Goal: Task Accomplishment & Management: Manage account settings

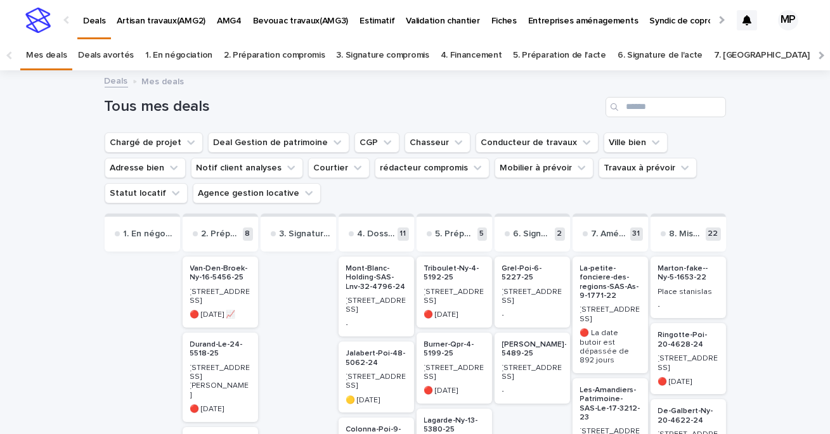
click at [105, 84] on link "Deals" at bounding box center [116, 80] width 23 height 15
click at [653, 107] on input "Search" at bounding box center [665, 107] width 120 height 20
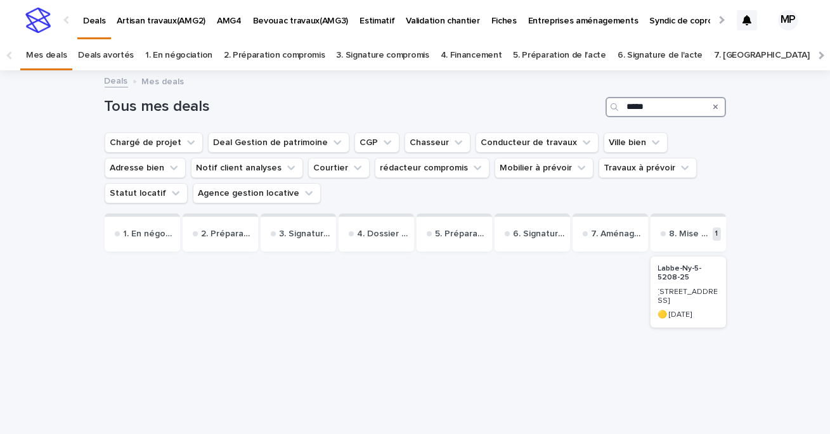
type input "*****"
click at [690, 269] on p "Labbe-Ny-5-5208-25" at bounding box center [688, 273] width 60 height 18
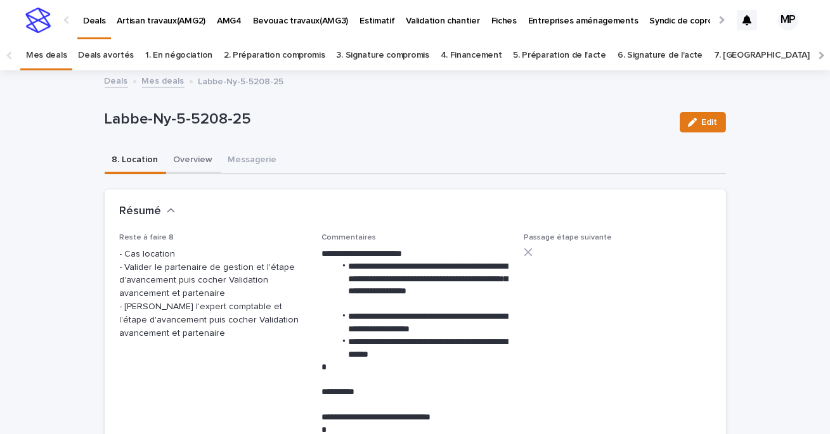
click at [192, 158] on button "Overview" at bounding box center [193, 161] width 55 height 27
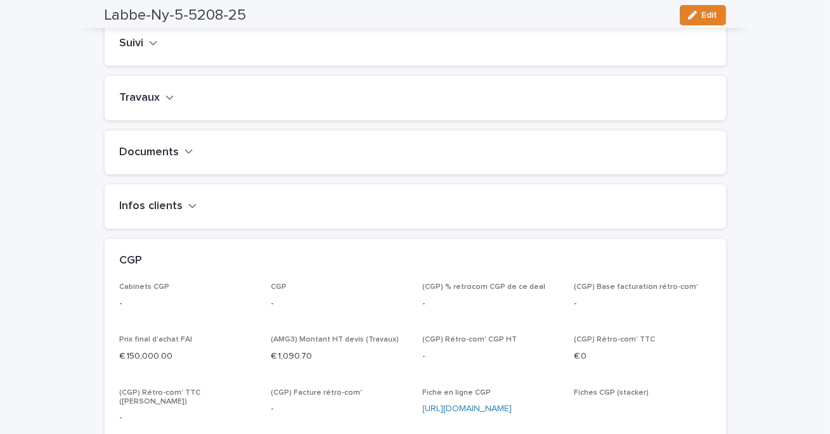
scroll to position [571, 0]
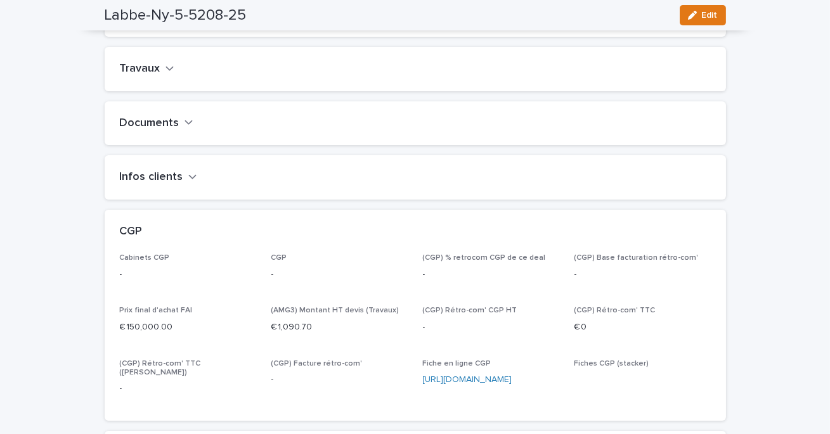
click at [150, 76] on h2 "Travaux" at bounding box center [140, 69] width 41 height 14
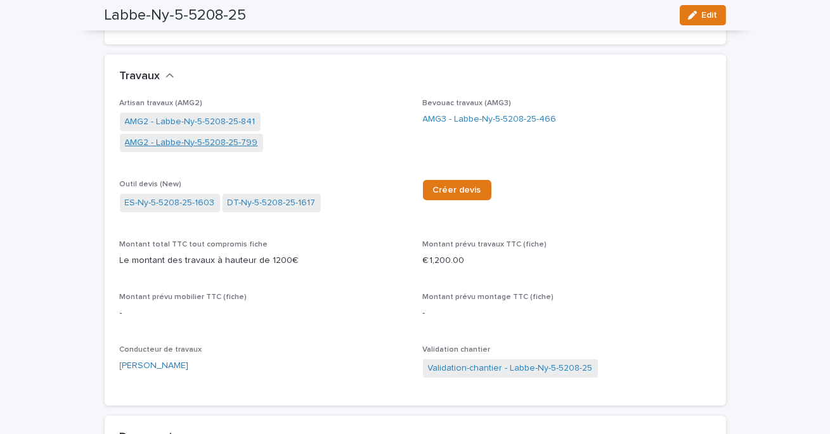
click at [258, 136] on link "AMG2 - Labbe-Ny-5-5208-25-799" at bounding box center [191, 142] width 133 height 13
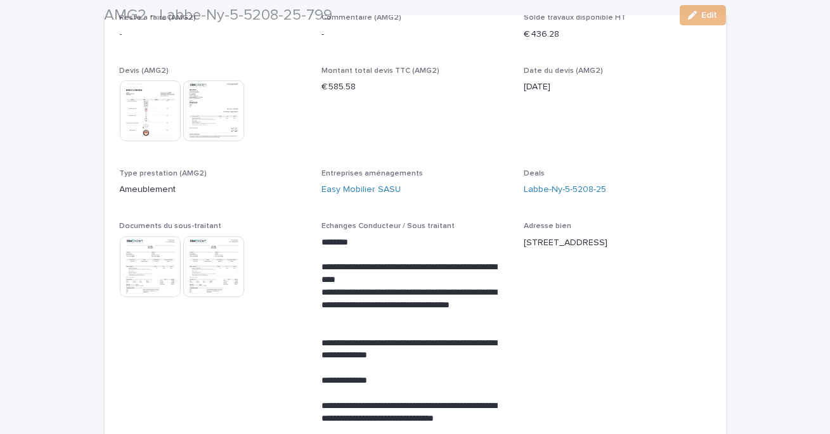
scroll to position [207, 0]
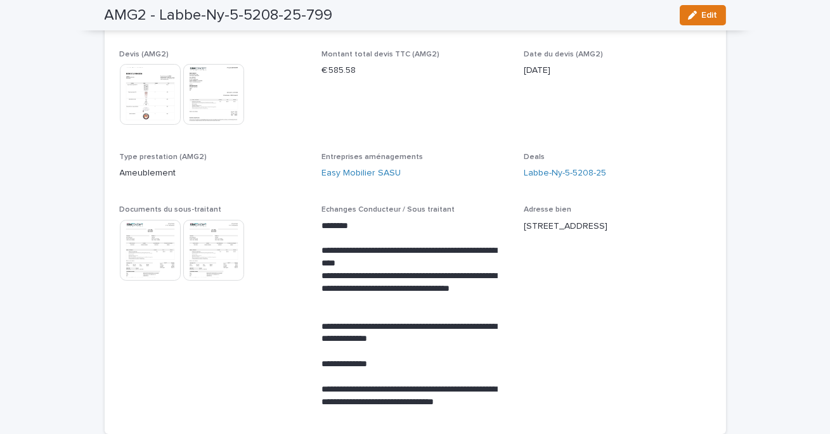
click at [152, 251] on img at bounding box center [150, 250] width 61 height 61
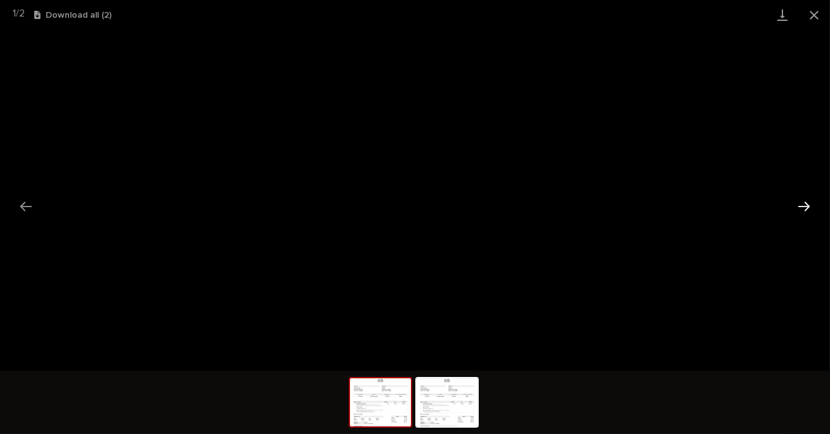
click at [804, 204] on button "Next slide" at bounding box center [803, 206] width 27 height 25
click at [810, 20] on button "Close gallery" at bounding box center [814, 15] width 32 height 30
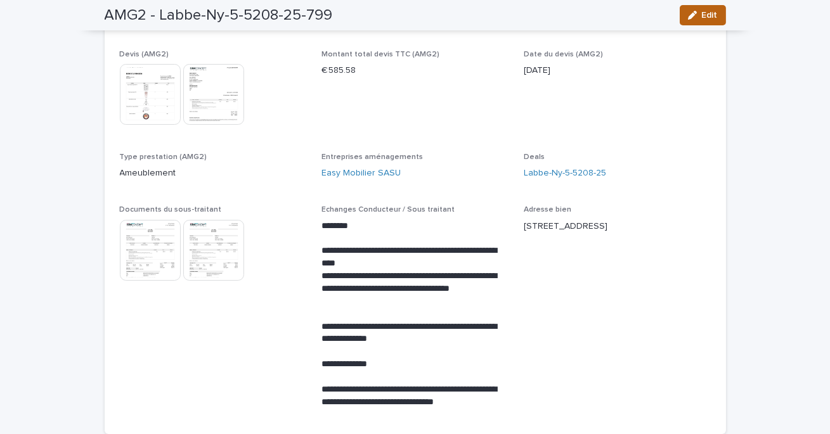
click at [711, 11] on span "Edit" at bounding box center [710, 15] width 16 height 9
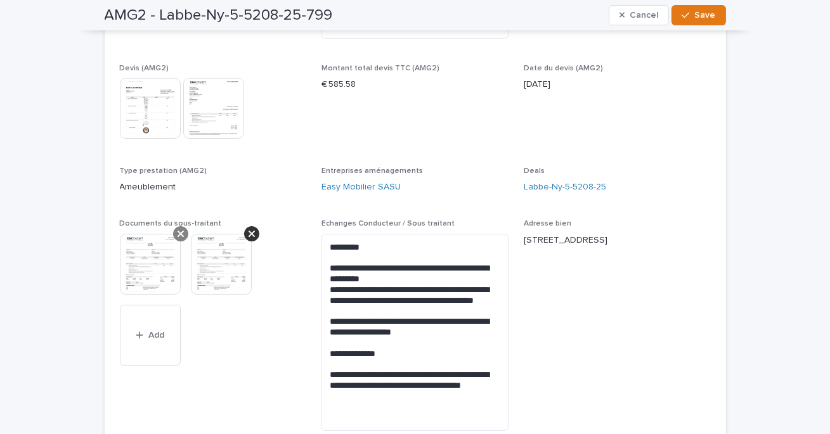
click at [181, 233] on icon at bounding box center [180, 234] width 6 height 6
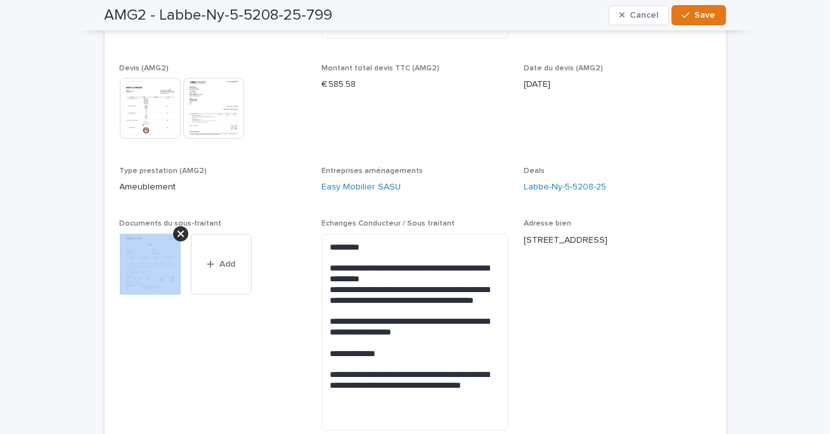
click at [181, 233] on icon at bounding box center [180, 234] width 6 height 6
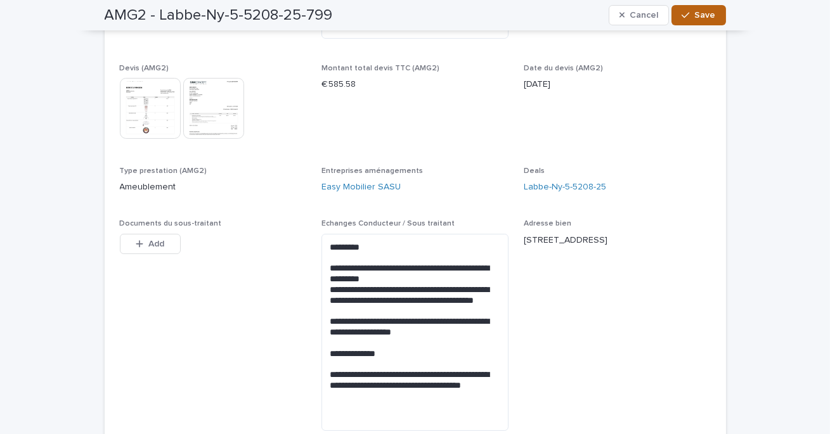
click at [694, 11] on div "button" at bounding box center [687, 15] width 13 height 9
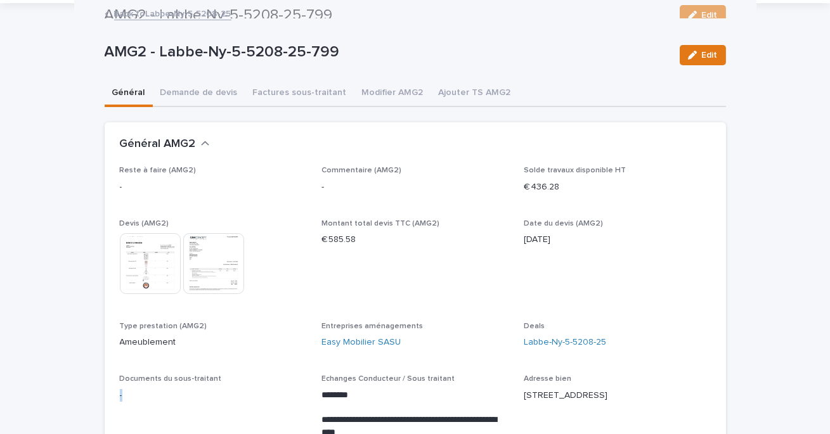
scroll to position [0, 0]
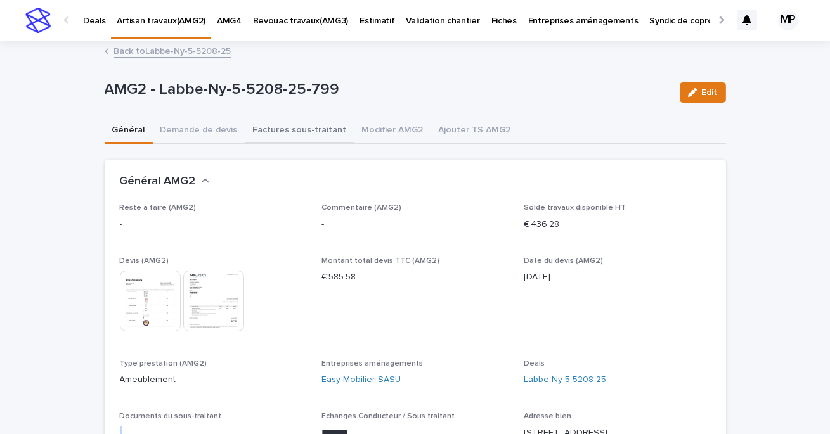
click at [283, 134] on button "Factures sous-traitant" at bounding box center [299, 131] width 109 height 27
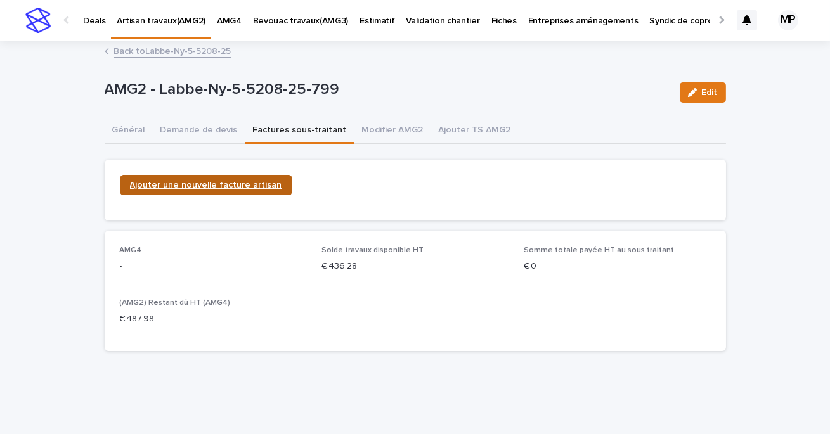
click at [223, 185] on span "Ajouter une nouvelle facture artisan" at bounding box center [206, 185] width 152 height 9
click at [247, 188] on span "Ajouter une nouvelle facture artisan" at bounding box center [206, 185] width 152 height 9
click at [121, 127] on button "Général" at bounding box center [129, 131] width 48 height 27
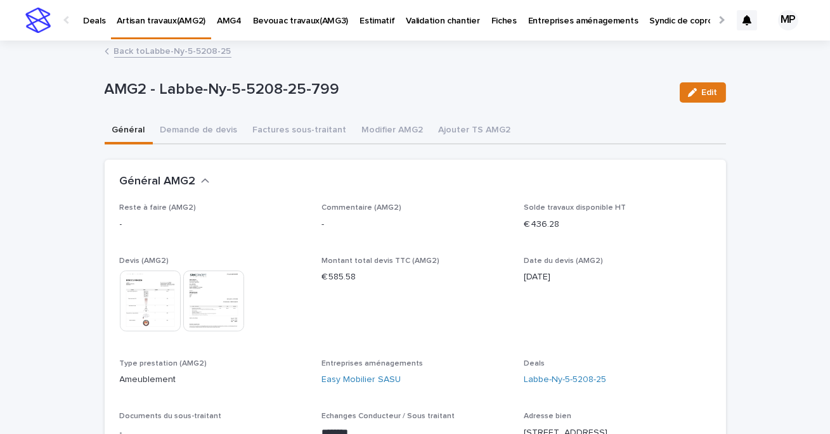
click at [148, 53] on link "Back to Labbe-Ny-5-5208-25" at bounding box center [172, 50] width 117 height 15
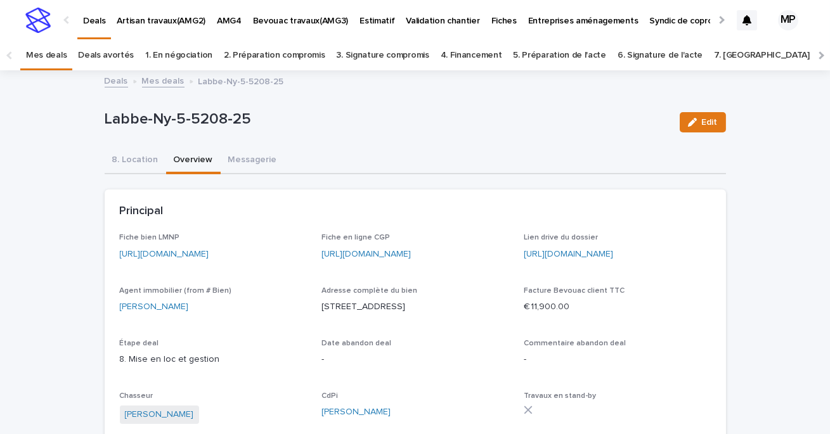
scroll to position [41, 0]
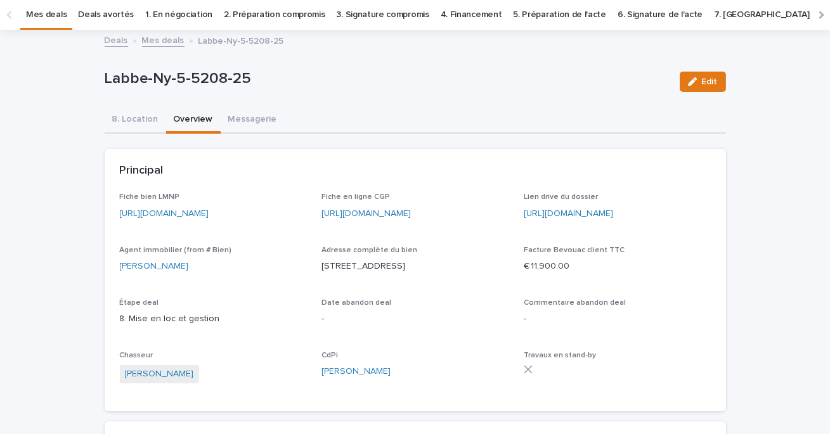
click at [110, 37] on link "Deals" at bounding box center [116, 39] width 23 height 15
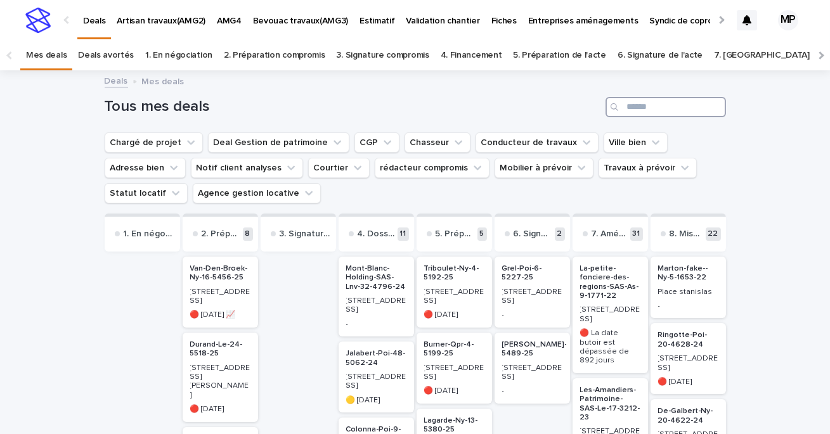
click at [677, 111] on input "Search" at bounding box center [665, 107] width 120 height 20
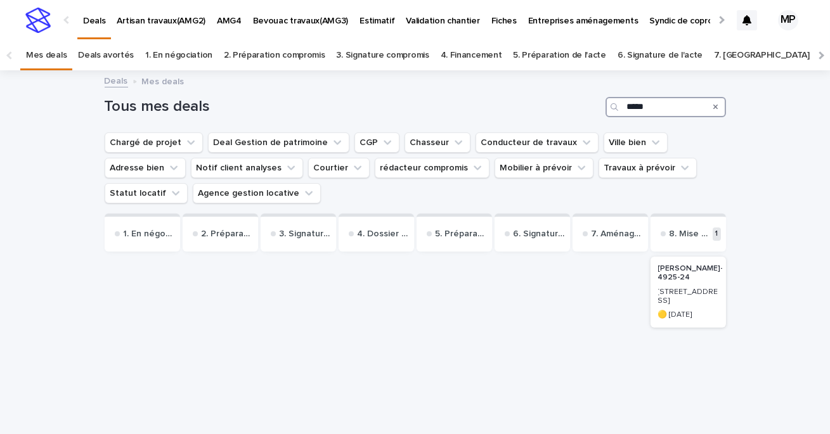
type input "*****"
click at [687, 279] on p "[PERSON_NAME]-42-4925-24" at bounding box center [697, 273] width 78 height 18
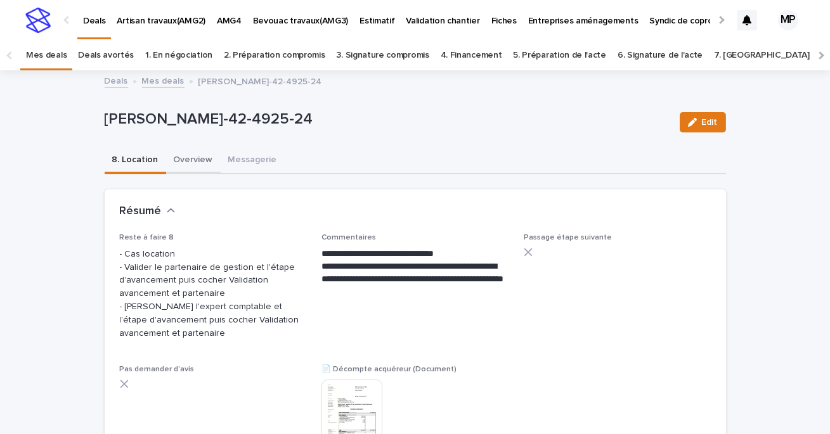
click at [193, 160] on button "Overview" at bounding box center [193, 161] width 55 height 27
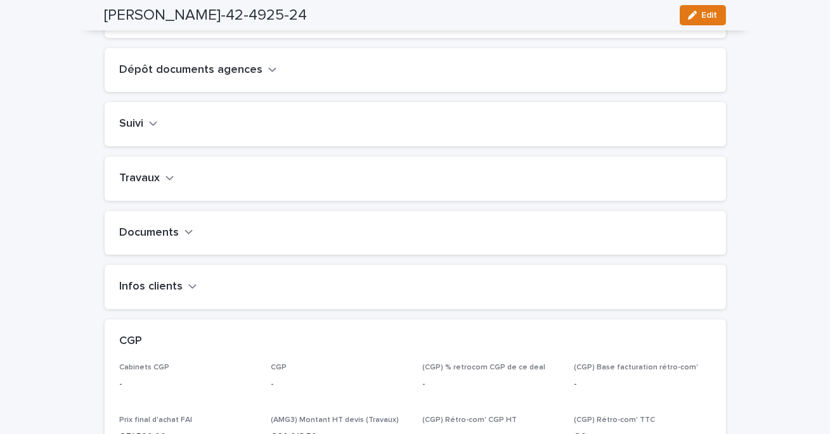
scroll to position [416, 0]
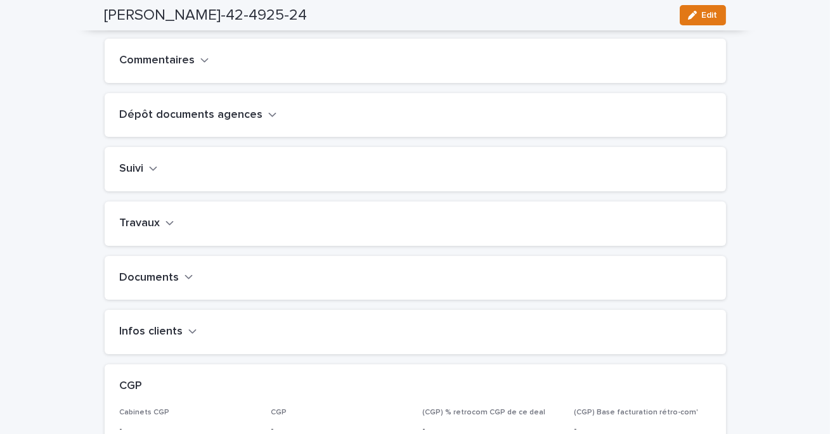
click at [153, 246] on div "Travaux" at bounding box center [415, 224] width 621 height 44
click at [168, 229] on icon "button" at bounding box center [169, 222] width 9 height 11
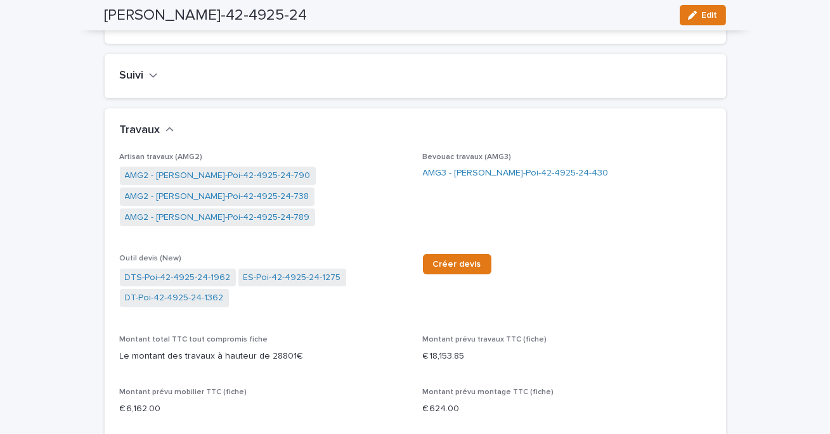
scroll to position [539, 0]
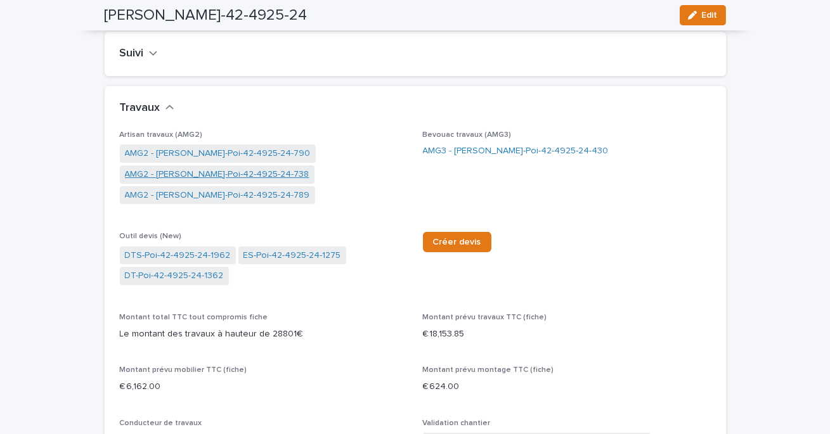
click at [222, 181] on link "AMG2 - [PERSON_NAME]-Poi-42-4925-24-738" at bounding box center [217, 174] width 184 height 13
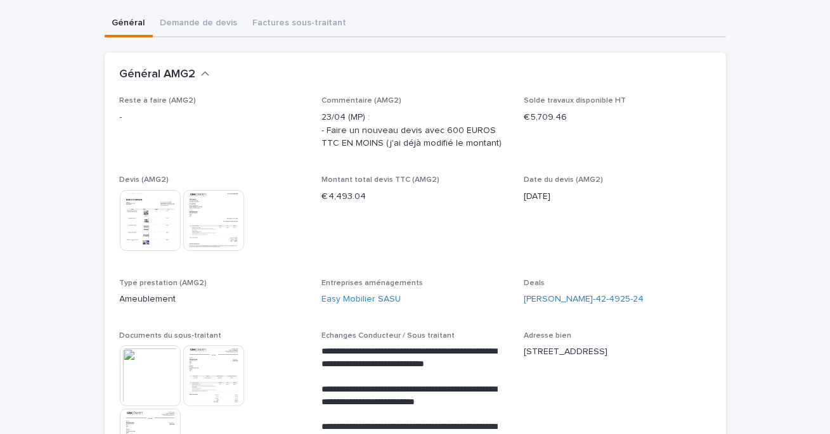
scroll to position [108, 0]
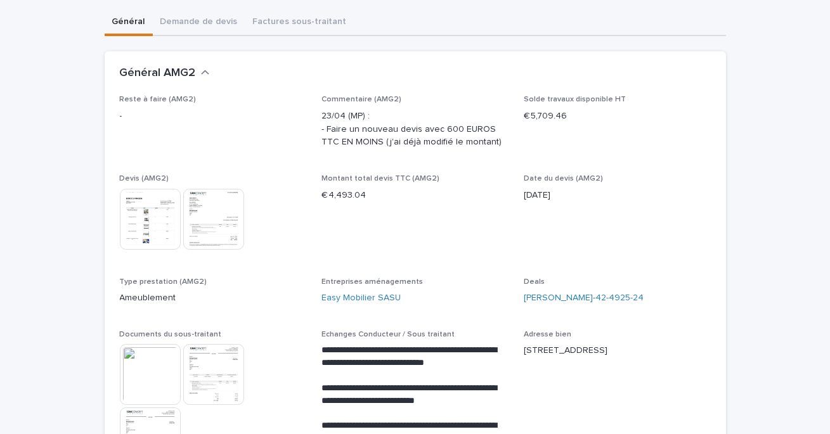
click at [166, 379] on img at bounding box center [150, 374] width 61 height 61
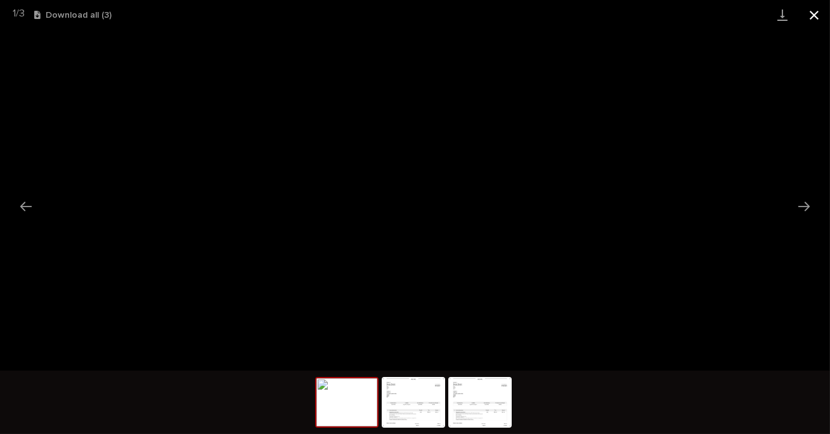
click at [811, 16] on button "Close gallery" at bounding box center [814, 15] width 32 height 30
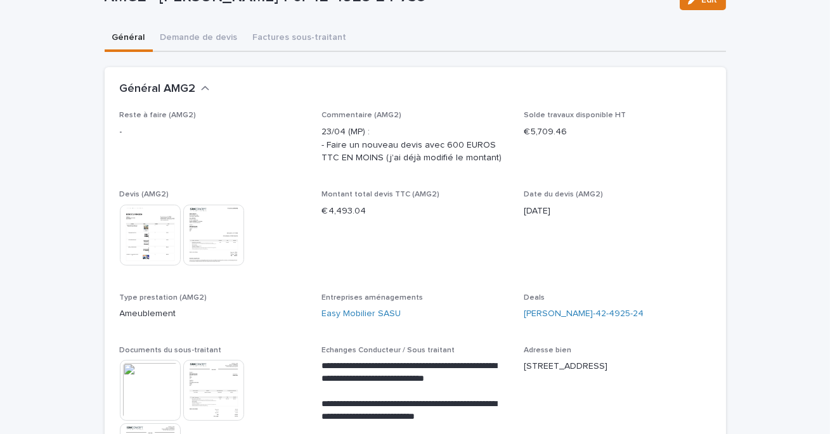
scroll to position [89, 0]
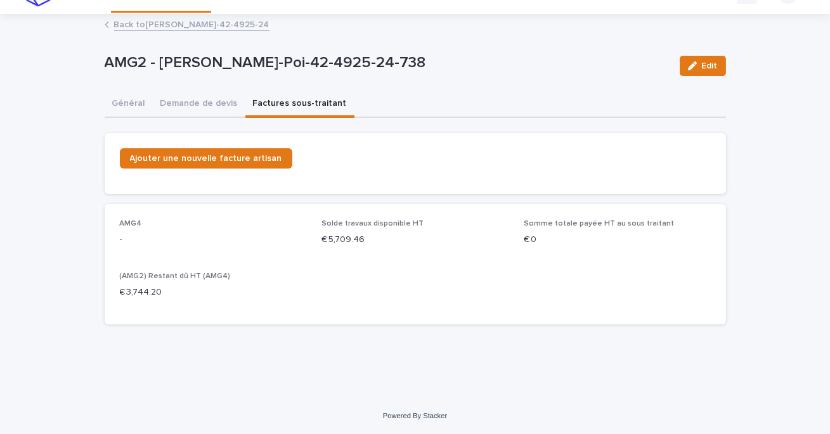
scroll to position [25, 0]
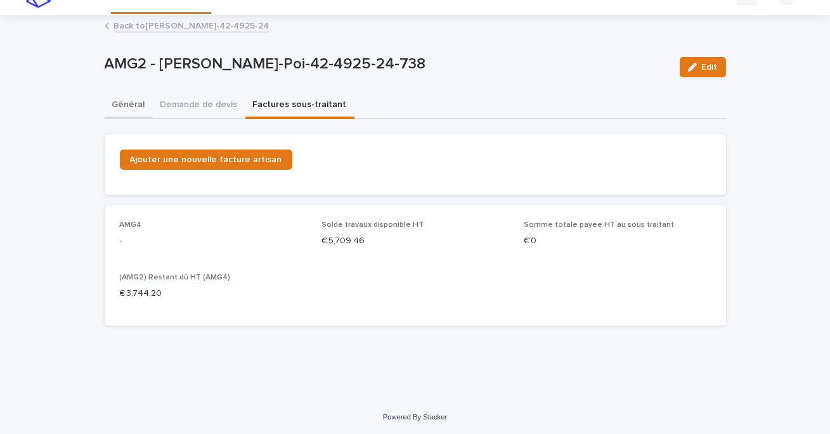
click at [132, 100] on button "Général" at bounding box center [129, 106] width 48 height 27
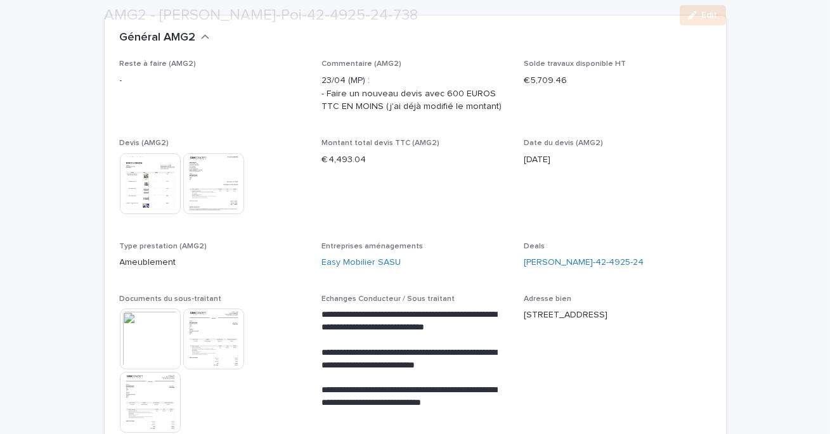
scroll to position [247, 0]
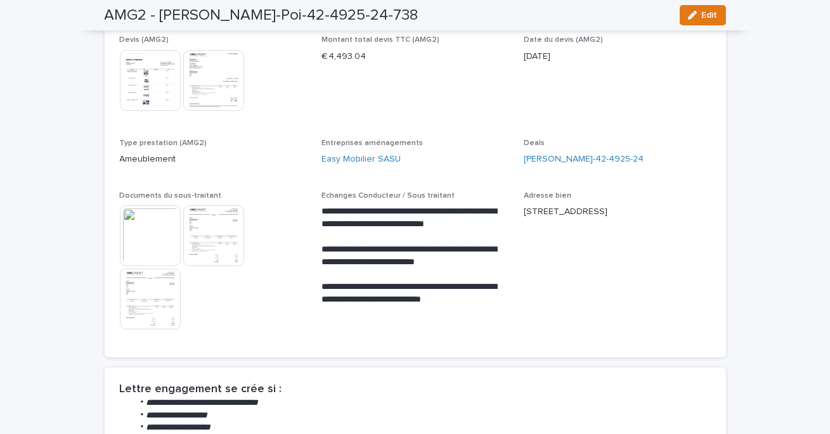
click at [233, 232] on img at bounding box center [213, 235] width 61 height 61
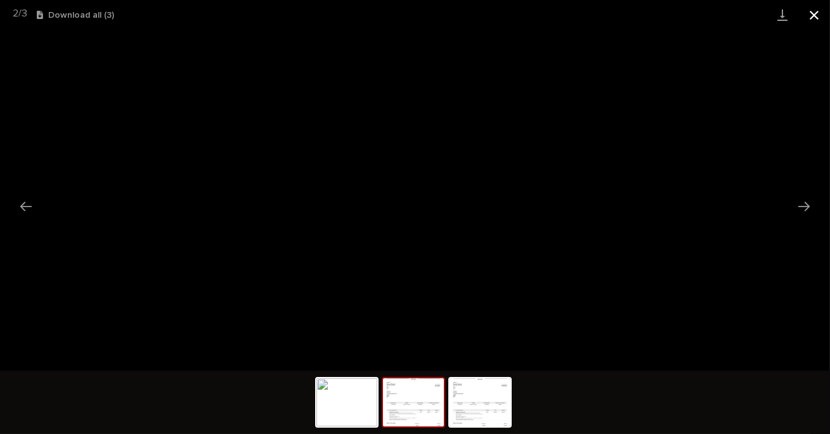
click at [813, 10] on button "Close gallery" at bounding box center [814, 15] width 32 height 30
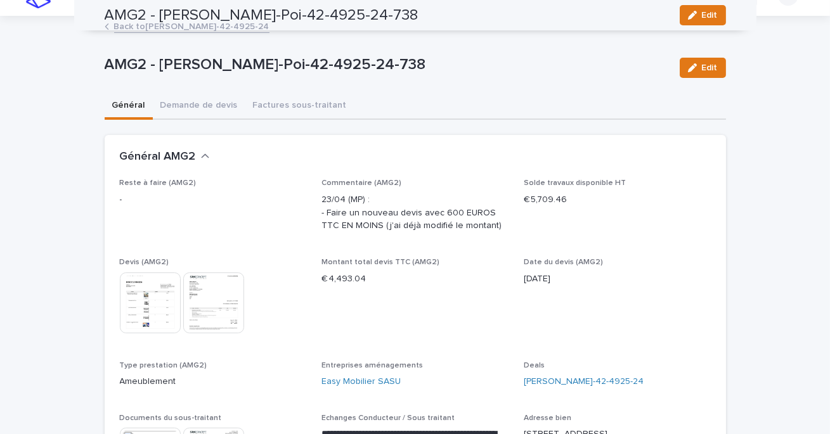
scroll to position [0, 0]
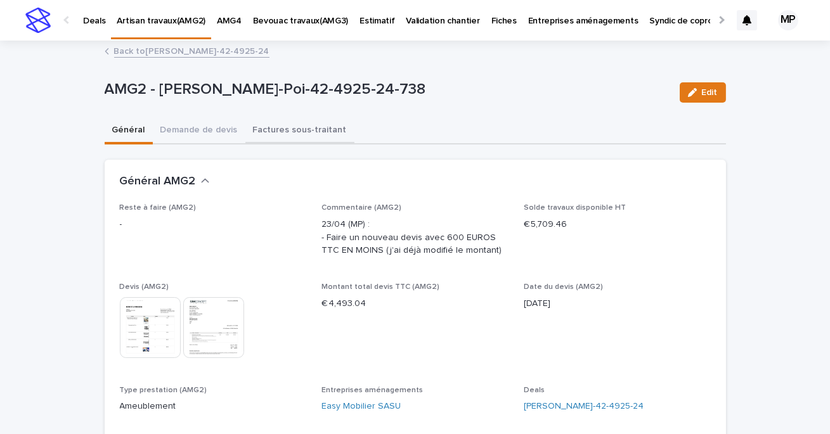
click at [282, 131] on button "Factures sous-traitant" at bounding box center [299, 131] width 109 height 27
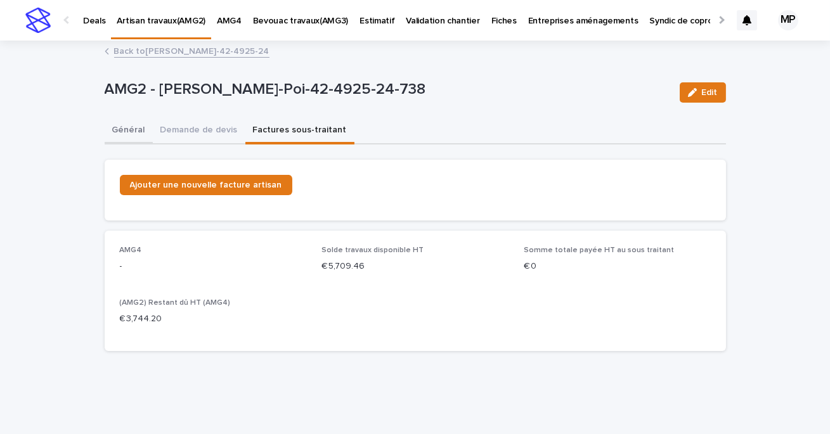
click at [122, 131] on button "Général" at bounding box center [129, 131] width 48 height 27
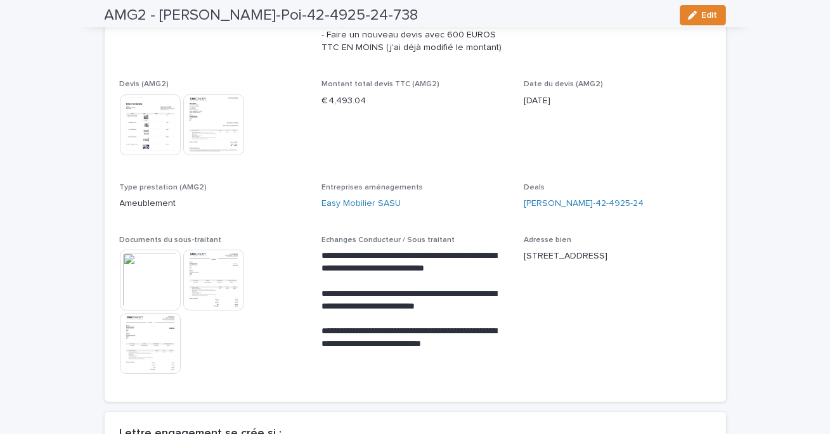
scroll to position [217, 0]
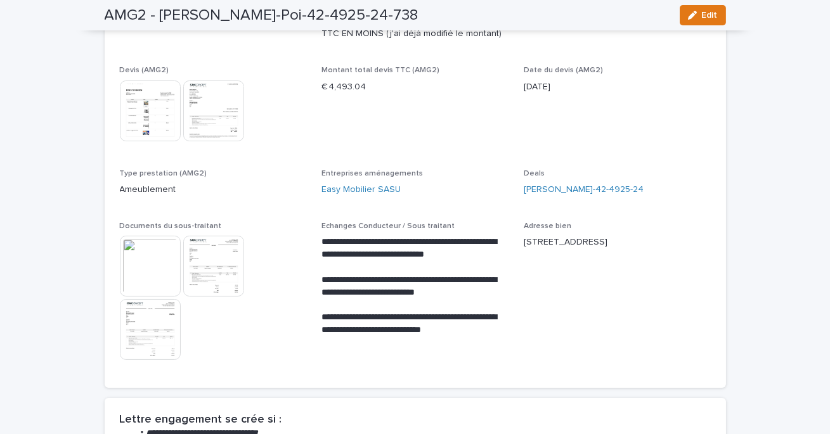
click at [223, 266] on img at bounding box center [213, 266] width 61 height 61
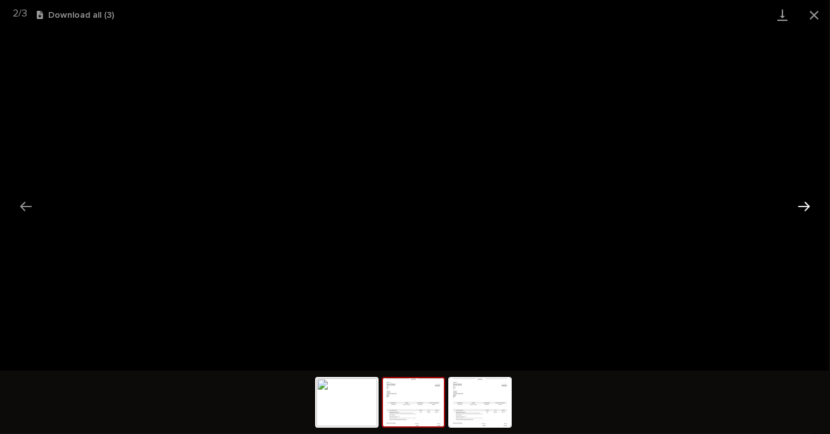
click at [807, 208] on button "Next slide" at bounding box center [803, 206] width 27 height 25
click at [816, 20] on button "Close gallery" at bounding box center [814, 15] width 32 height 30
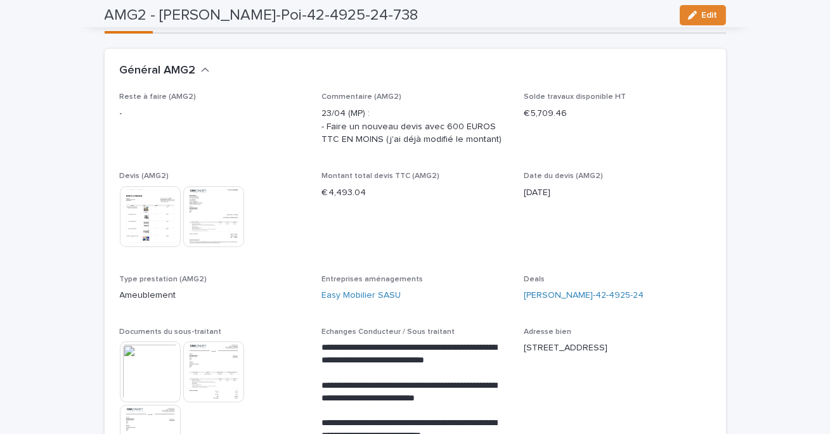
scroll to position [96, 0]
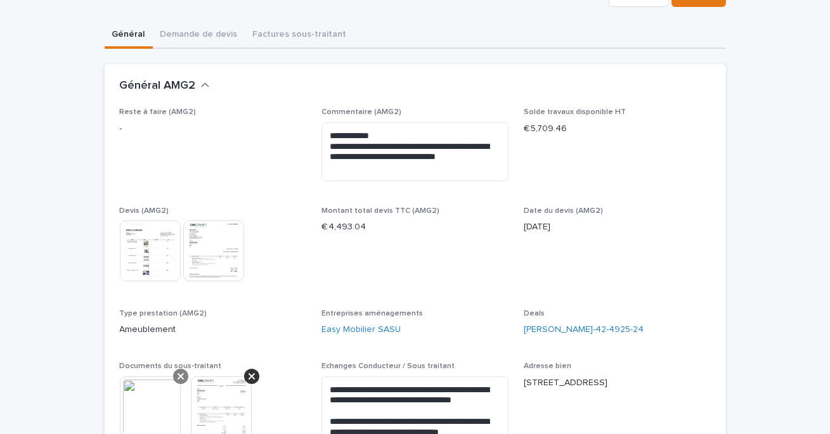
click at [179, 376] on icon at bounding box center [180, 376] width 6 height 6
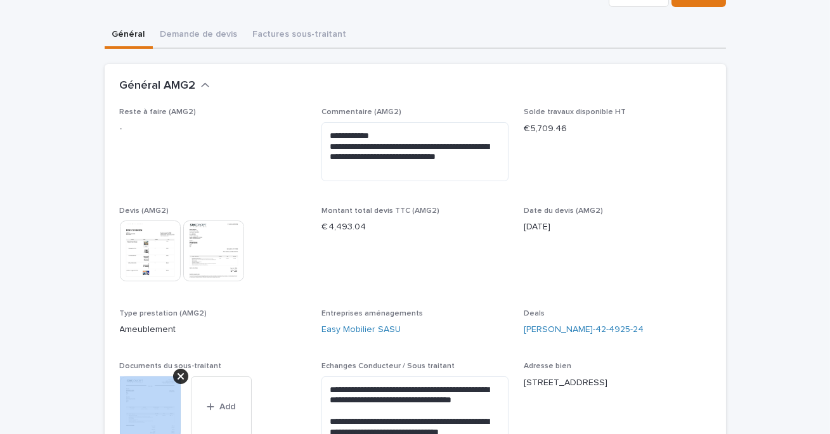
click at [179, 376] on icon at bounding box center [180, 376] width 6 height 6
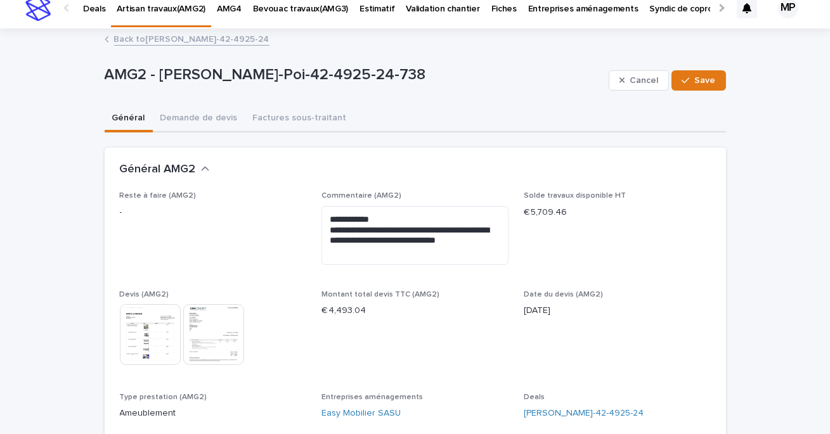
scroll to position [0, 0]
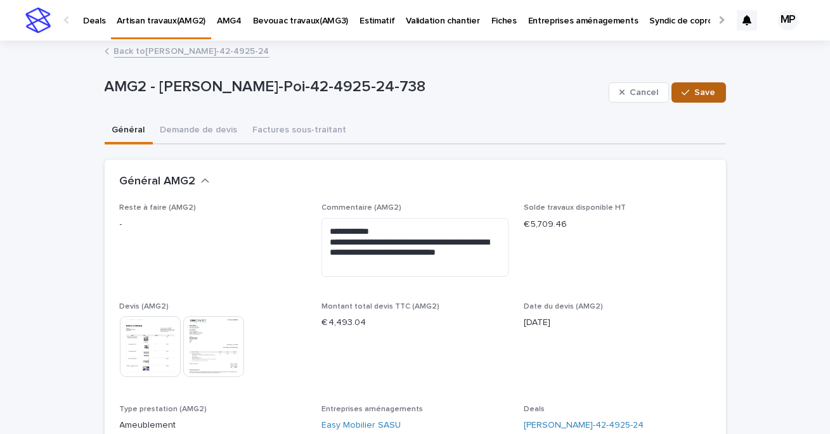
click at [693, 87] on button "Save" at bounding box center [698, 92] width 54 height 20
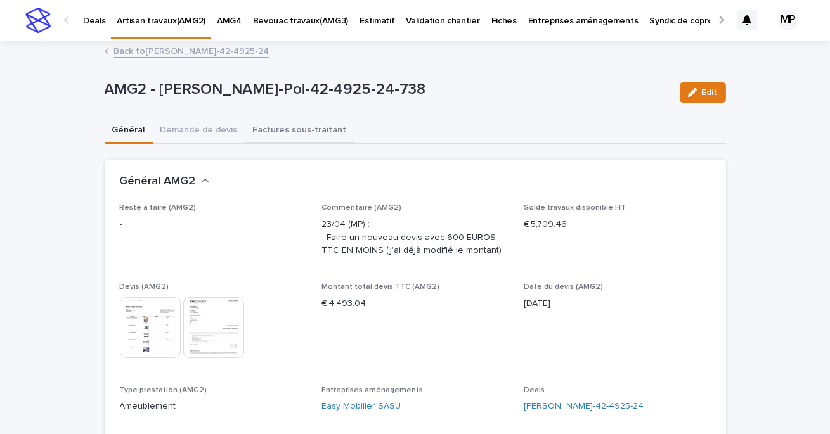
click at [290, 132] on button "Factures sous-traitant" at bounding box center [299, 131] width 109 height 27
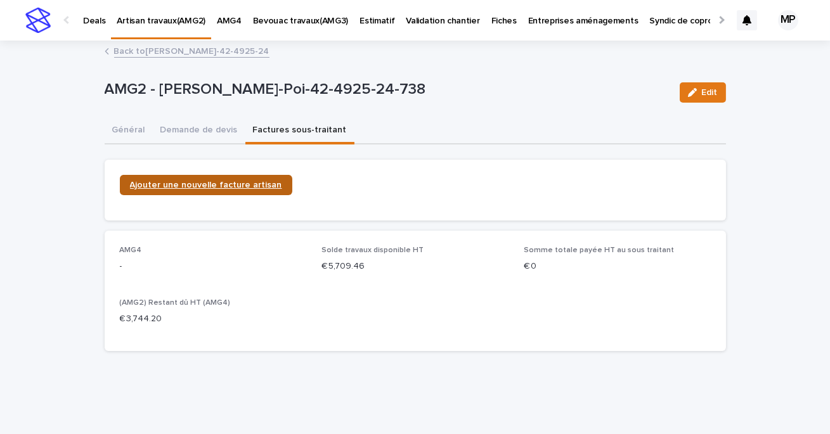
click at [229, 188] on span "Ajouter une nouvelle facture artisan" at bounding box center [206, 185] width 152 height 9
click at [221, 187] on span "Ajouter une nouvelle facture artisan" at bounding box center [206, 185] width 152 height 9
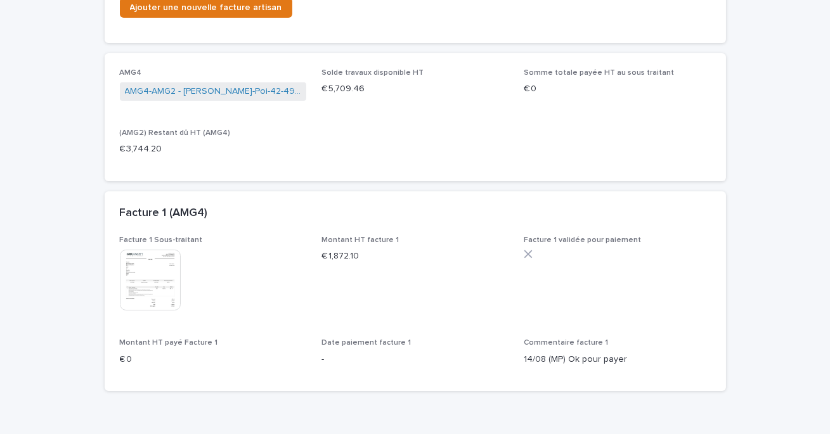
scroll to position [243, 0]
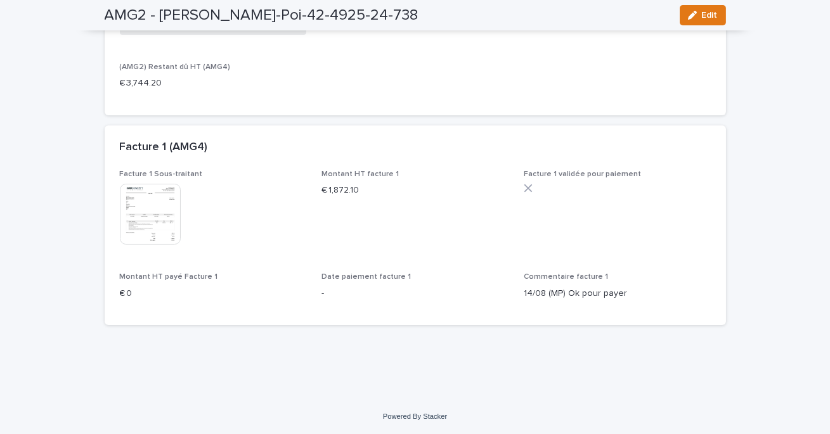
click at [151, 210] on img at bounding box center [150, 214] width 61 height 61
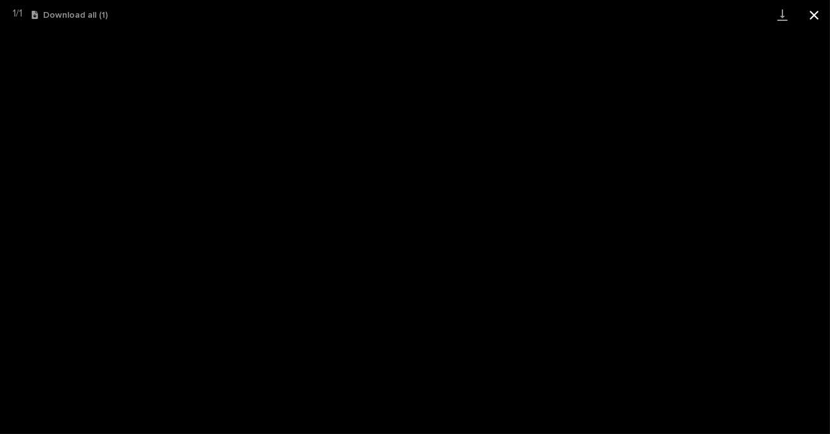
click at [817, 14] on button "Close gallery" at bounding box center [814, 15] width 32 height 30
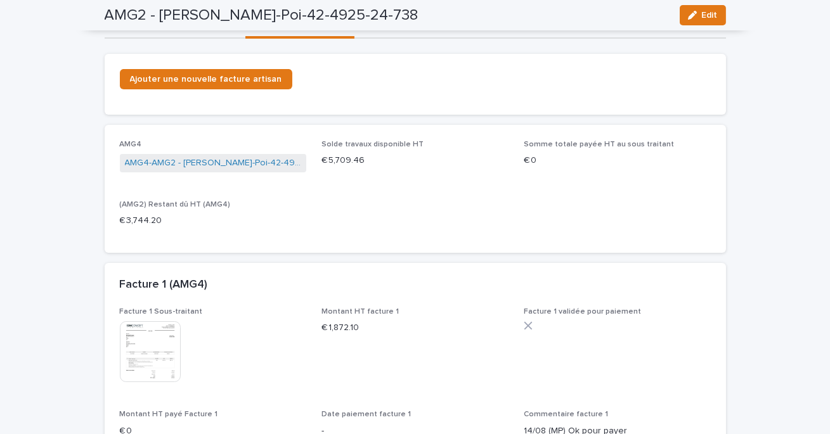
scroll to position [104, 0]
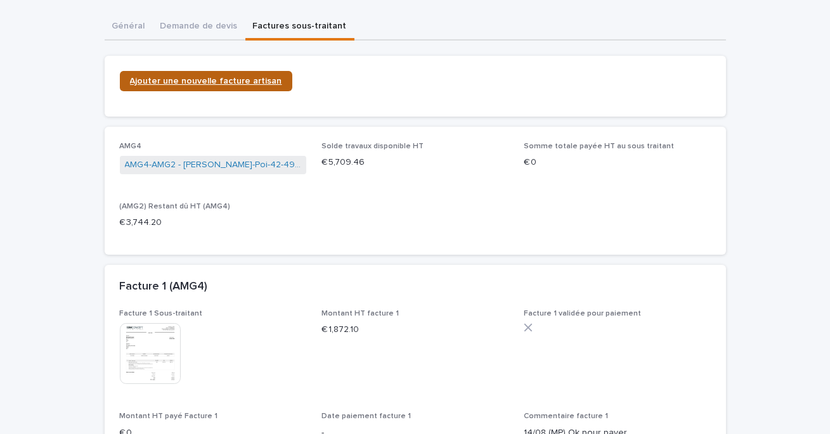
click at [234, 85] on link "Ajouter une nouvelle facture artisan" at bounding box center [206, 81] width 172 height 20
click at [117, 16] on div "Général Demande de devis Factures sous-traitant Can't display tree at index 0 C…" at bounding box center [415, 244] width 621 height 461
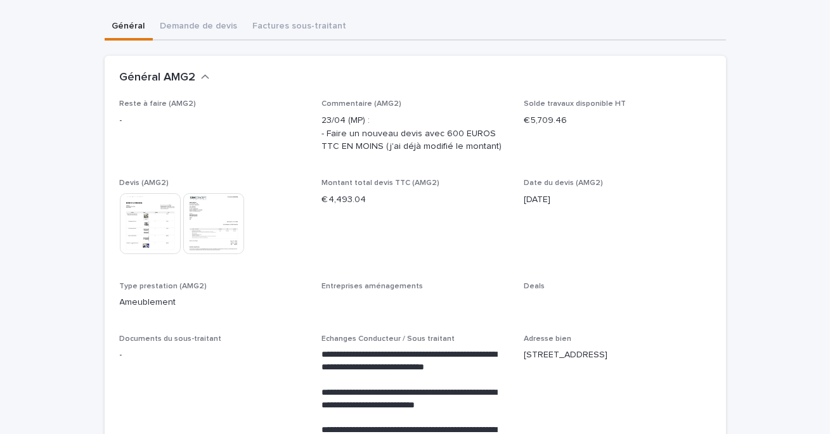
scroll to position [427, 0]
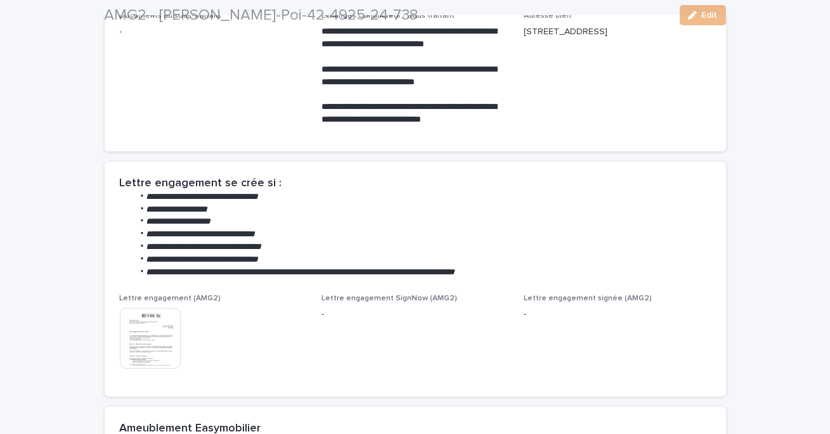
click at [125, 24] on h2 "AMG2 - [PERSON_NAME]-Poi-42-4925-24-738" at bounding box center [262, 15] width 314 height 18
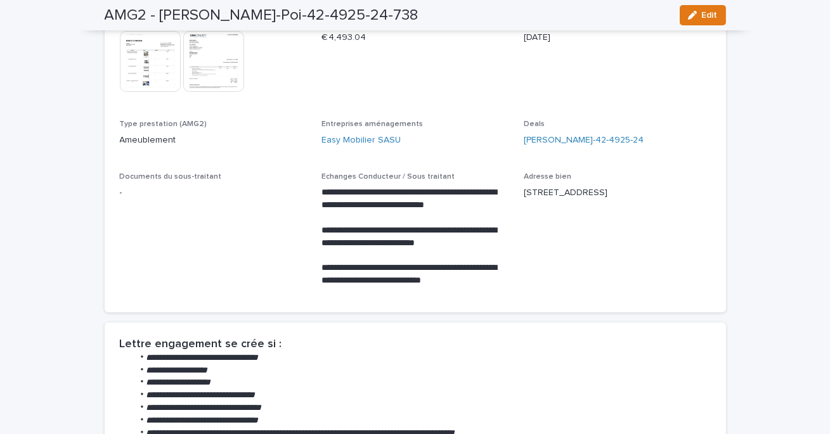
scroll to position [0, 0]
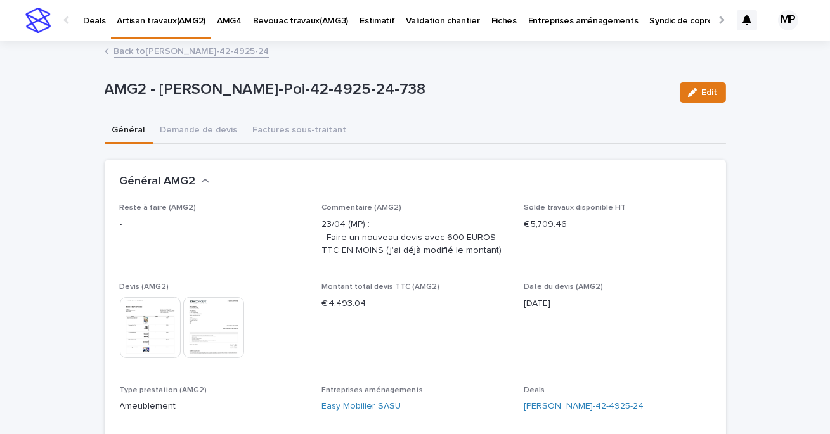
click at [159, 46] on link "Back to Cohen-Poi-42-4925-24" at bounding box center [191, 50] width 155 height 15
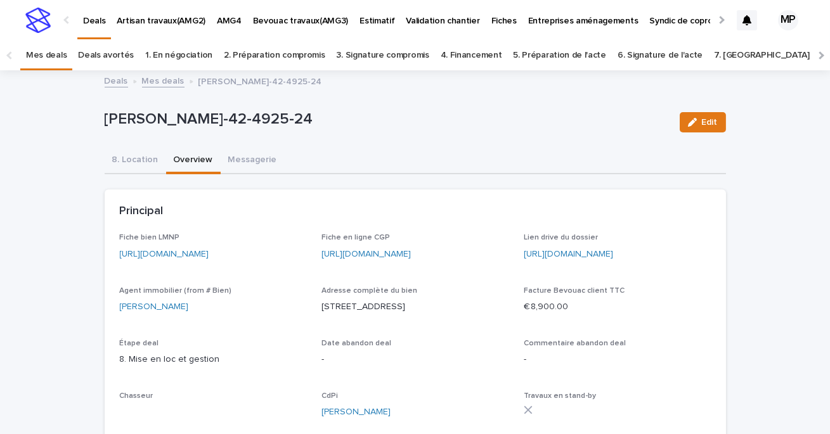
click at [105, 79] on link "Deals" at bounding box center [116, 80] width 23 height 15
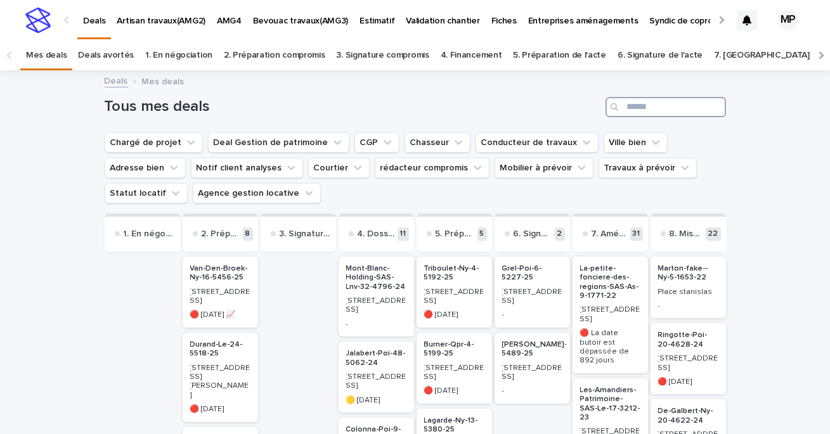
click at [648, 113] on input "Search" at bounding box center [665, 107] width 120 height 20
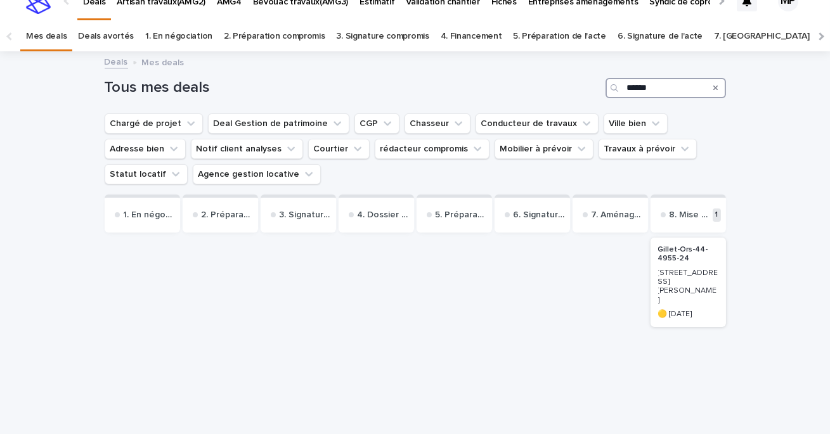
scroll to position [20, 0]
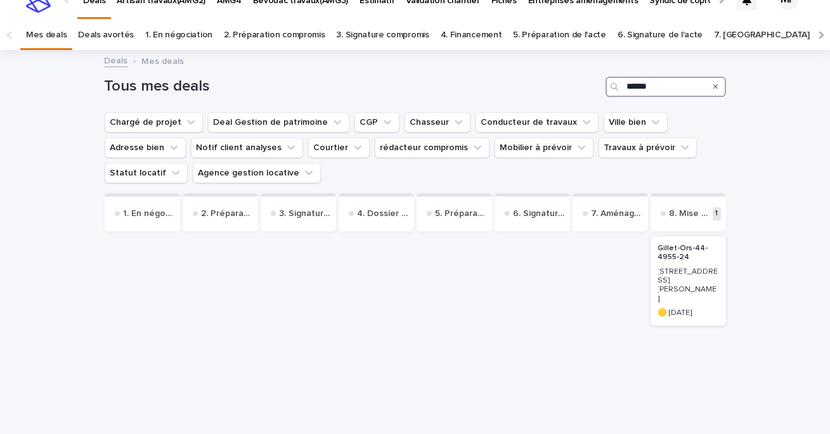
type input "******"
click at [691, 261] on p "Gillet-Ors-44-4955-24" at bounding box center [688, 253] width 60 height 18
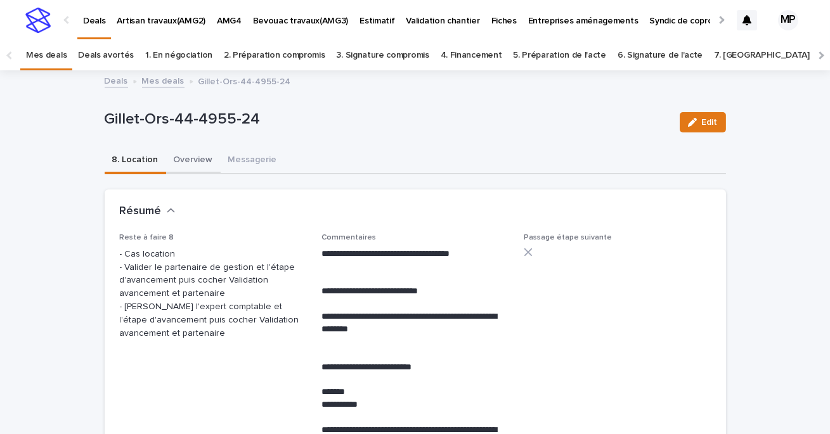
click at [191, 155] on button "Overview" at bounding box center [193, 161] width 55 height 27
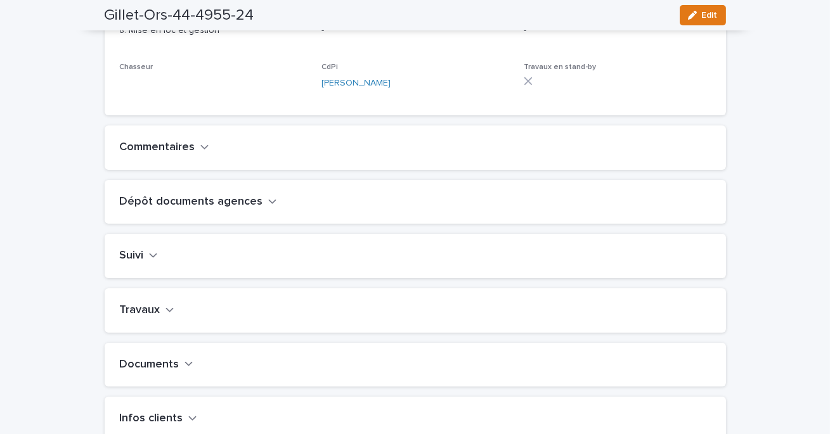
scroll to position [357, 0]
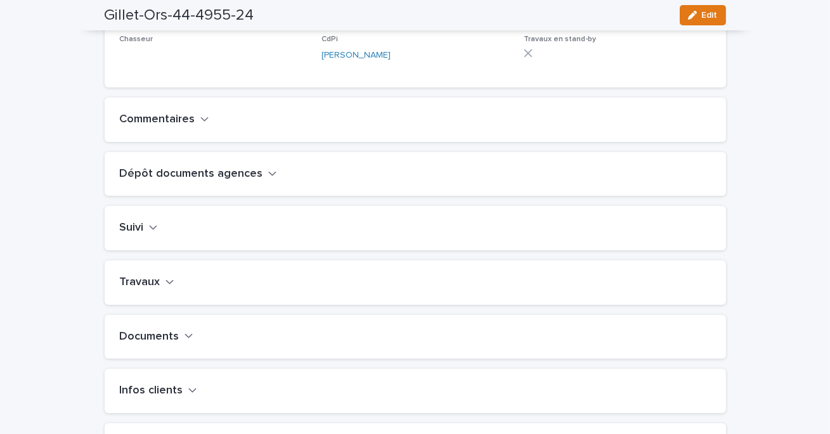
click at [155, 290] on h2 "Travaux" at bounding box center [140, 283] width 41 height 14
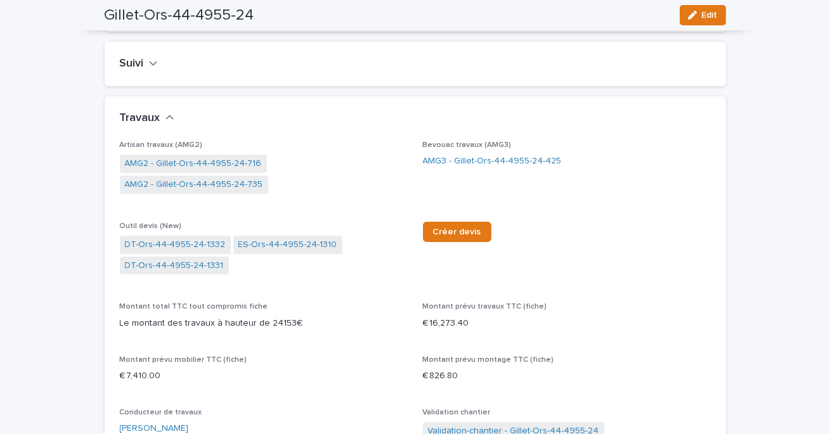
scroll to position [529, 0]
click at [242, 170] on link "AMG2 - Gillet-Ors-44-4955-24-716" at bounding box center [193, 163] width 137 height 13
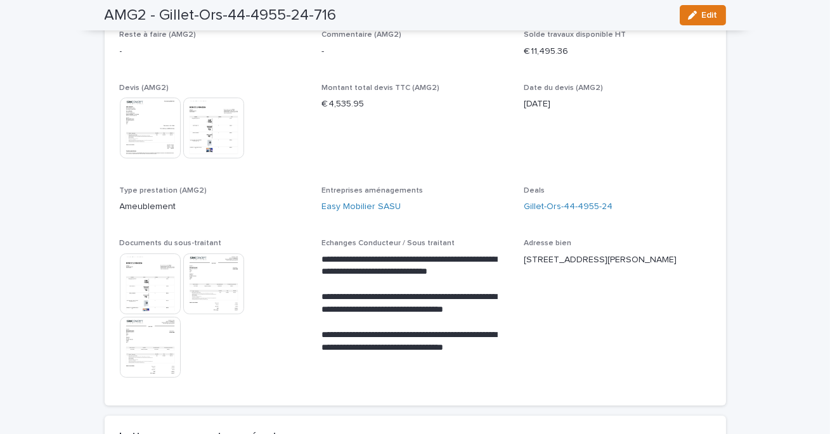
scroll to position [181, 0]
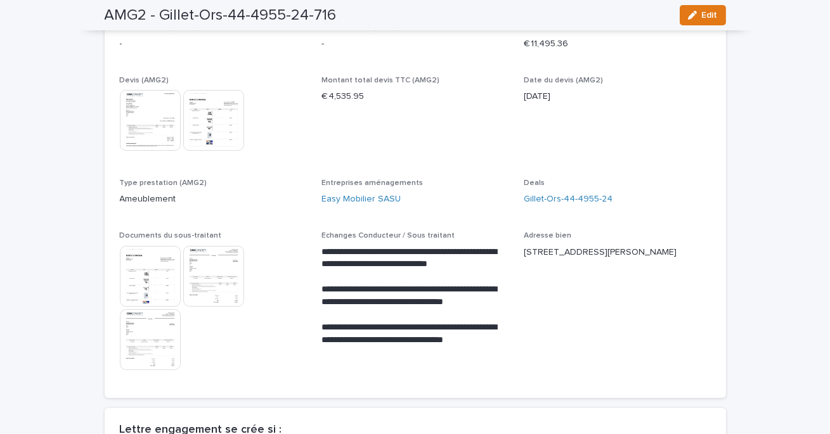
click at [168, 266] on img at bounding box center [150, 276] width 61 height 61
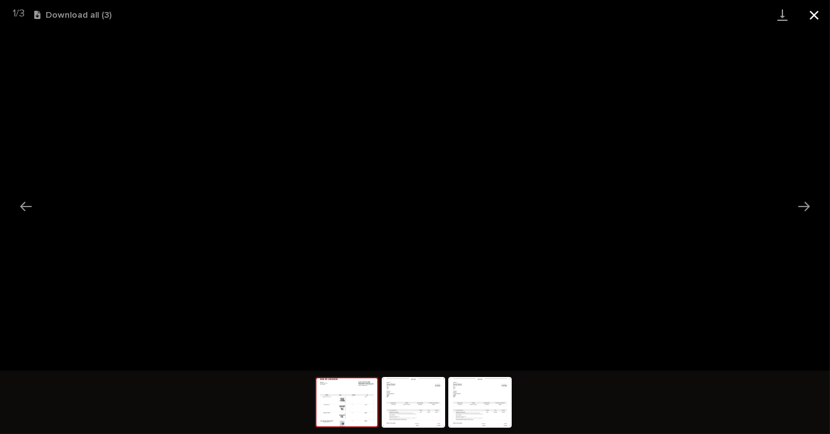
click at [817, 10] on button "Close gallery" at bounding box center [814, 15] width 32 height 30
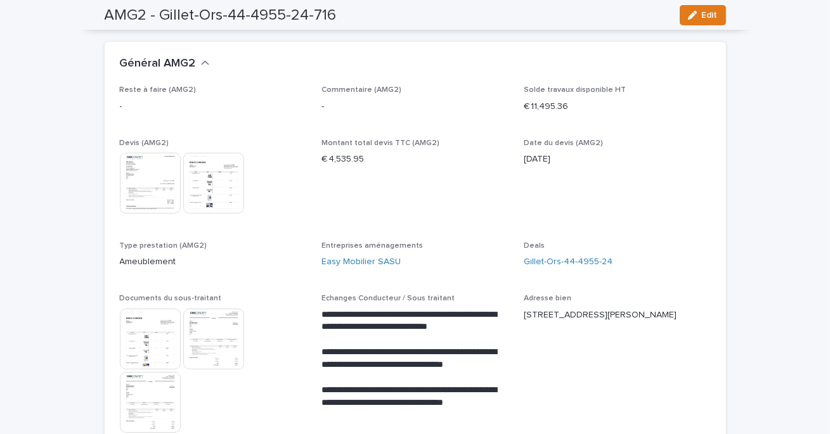
scroll to position [44, 0]
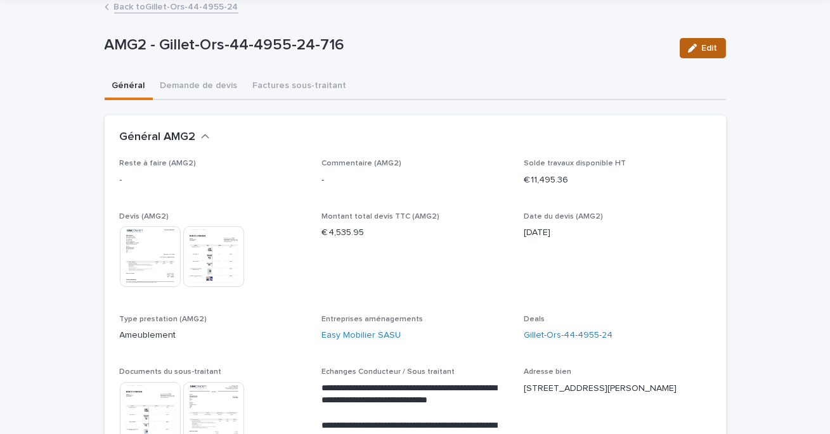
click at [700, 48] on div "button" at bounding box center [695, 48] width 14 height 9
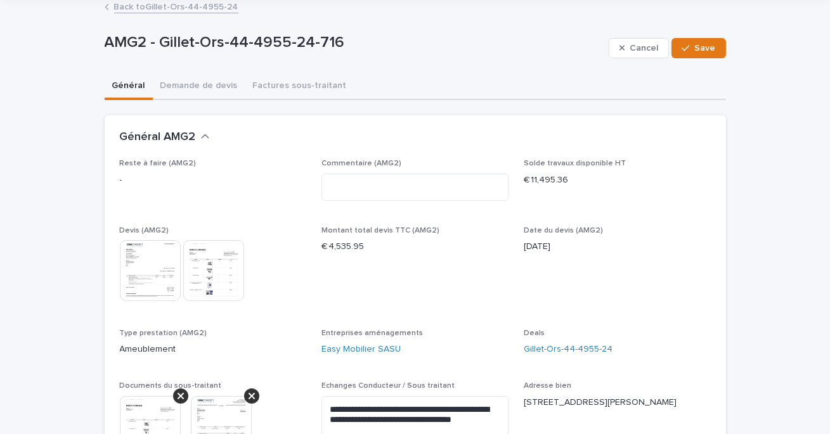
click at [165, 10] on link "Back to Gillet-Ors-44-4955-24" at bounding box center [176, 6] width 124 height 15
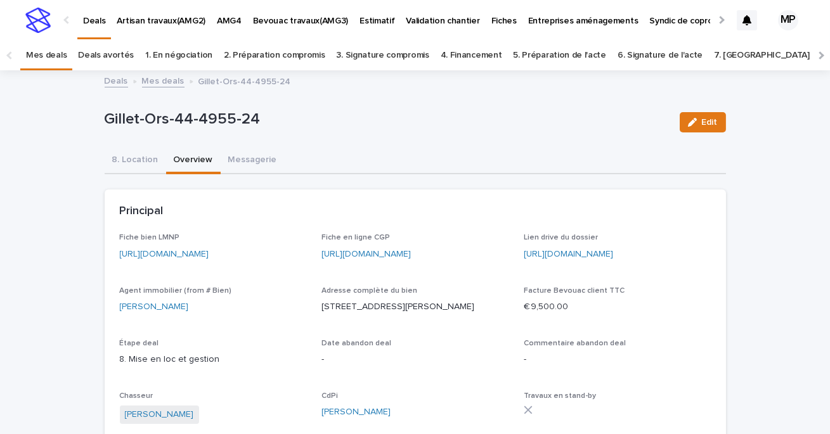
click at [164, 82] on link "Mes deals" at bounding box center [163, 80] width 42 height 15
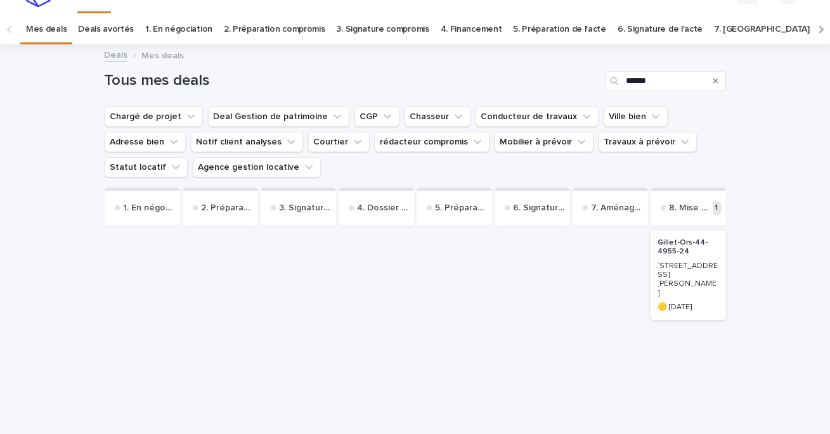
scroll to position [41, 0]
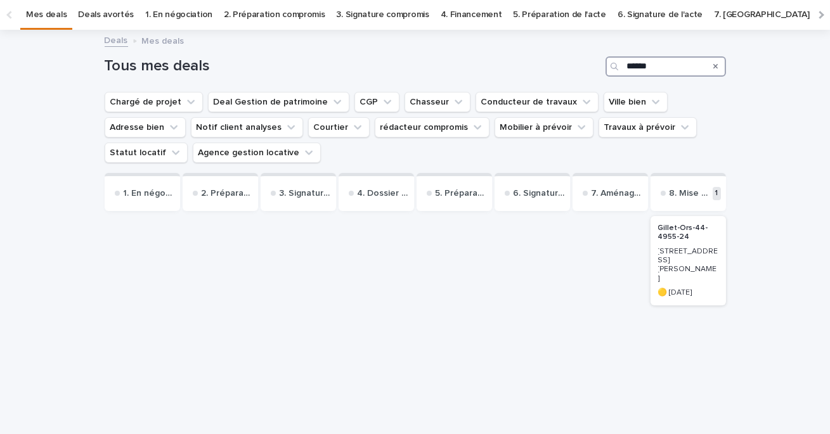
click at [628, 72] on input "******" at bounding box center [665, 66] width 120 height 20
type input "****"
click at [678, 236] on p "Roue-Poi-38-4858-24" at bounding box center [688, 233] width 60 height 18
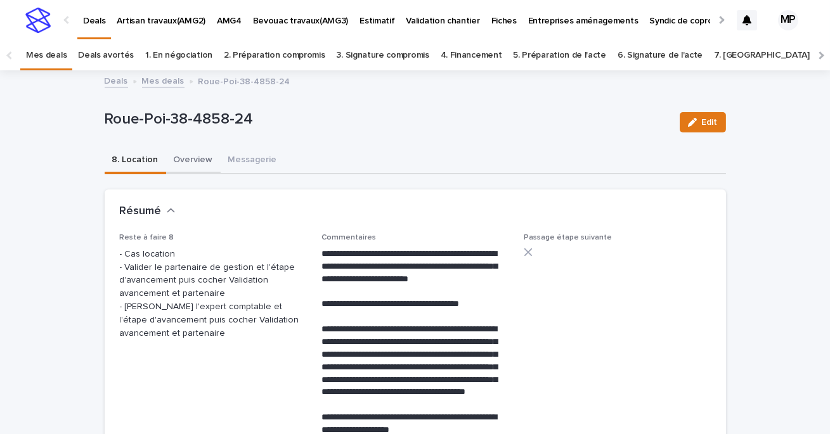
click at [191, 158] on button "Overview" at bounding box center [193, 161] width 55 height 27
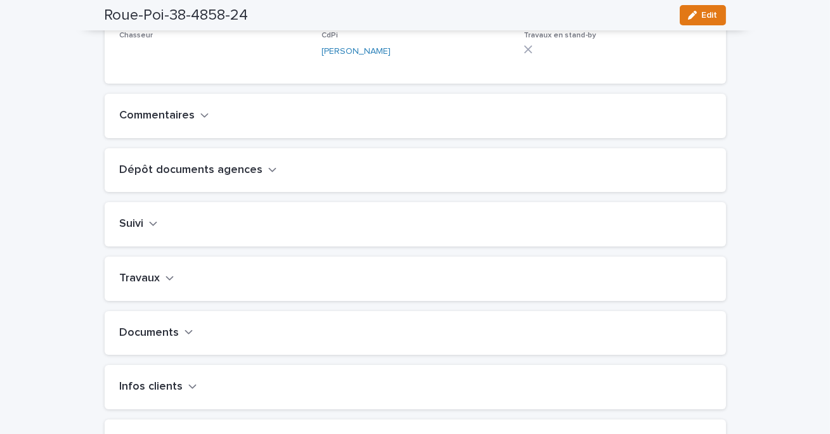
scroll to position [376, 0]
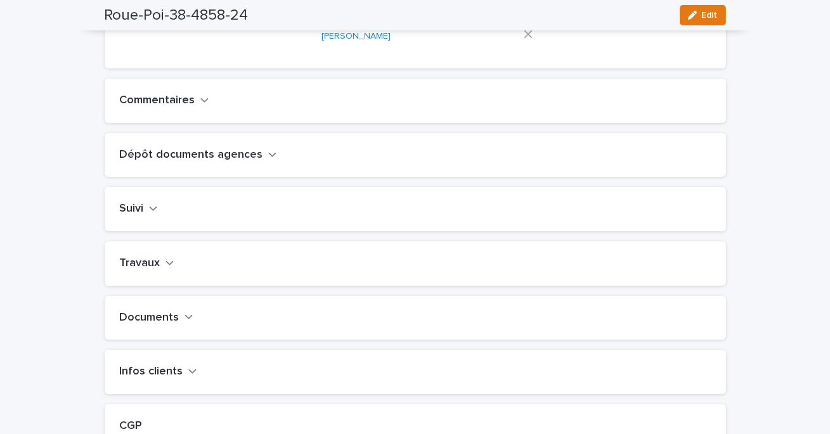
click at [144, 271] on h2 "Travaux" at bounding box center [140, 264] width 41 height 14
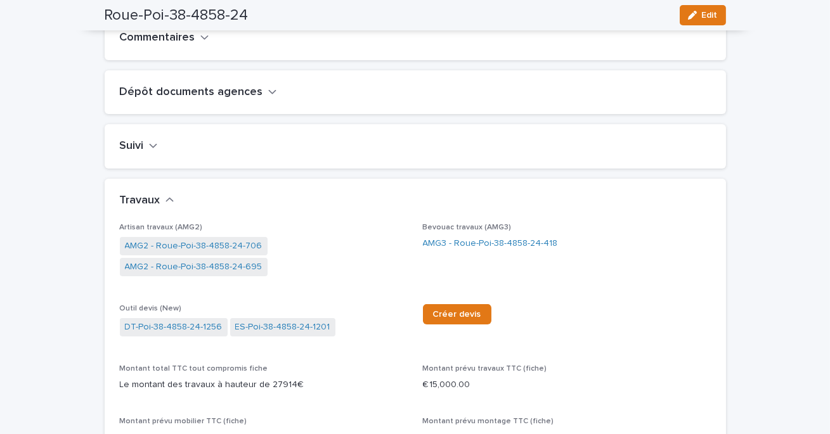
scroll to position [469, 0]
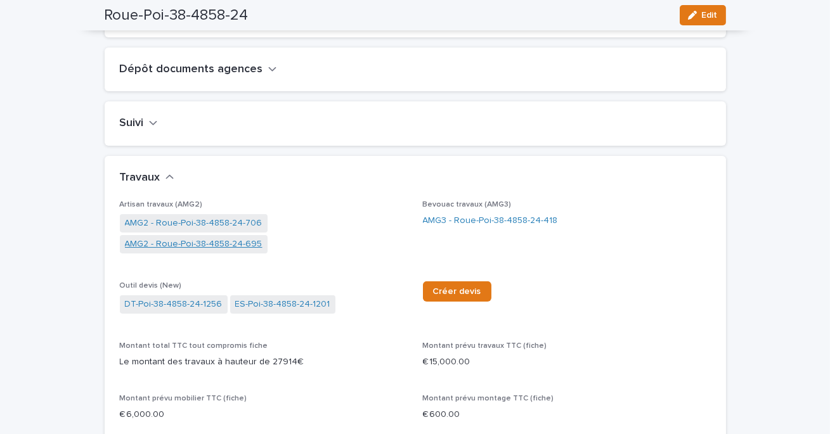
click at [238, 251] on link "AMG2 - Roue-Poi-38-4858-24-695" at bounding box center [194, 244] width 138 height 13
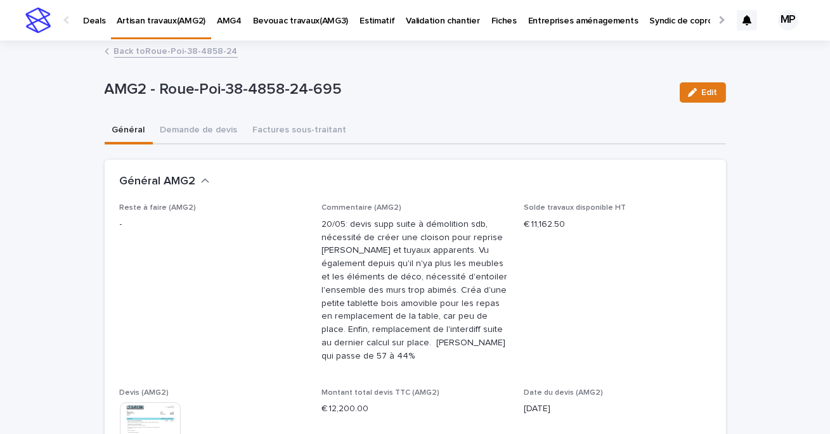
click at [182, 50] on link "Back to Roue-Poi-38-4858-24" at bounding box center [176, 50] width 124 height 15
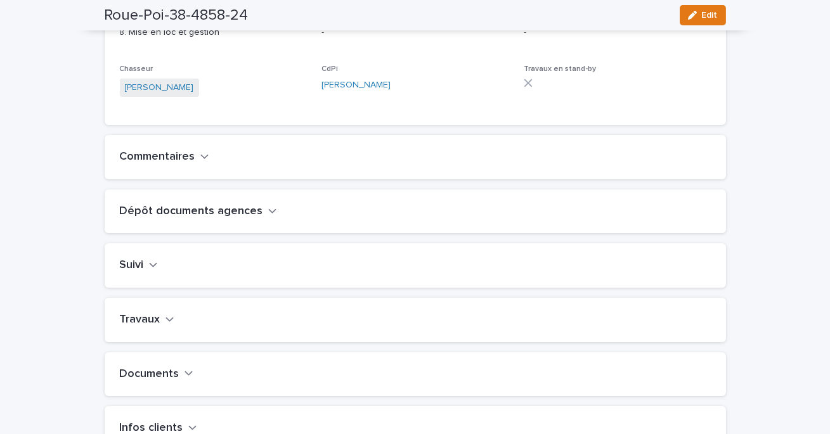
scroll to position [329, 0]
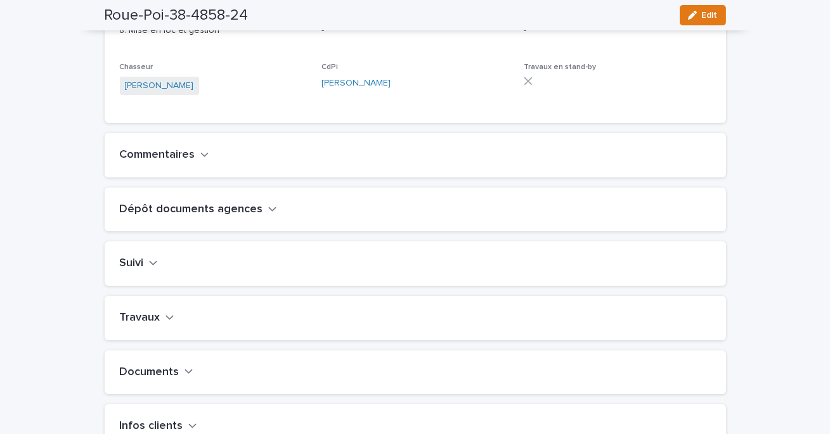
click at [146, 325] on h2 "Travaux" at bounding box center [140, 318] width 41 height 14
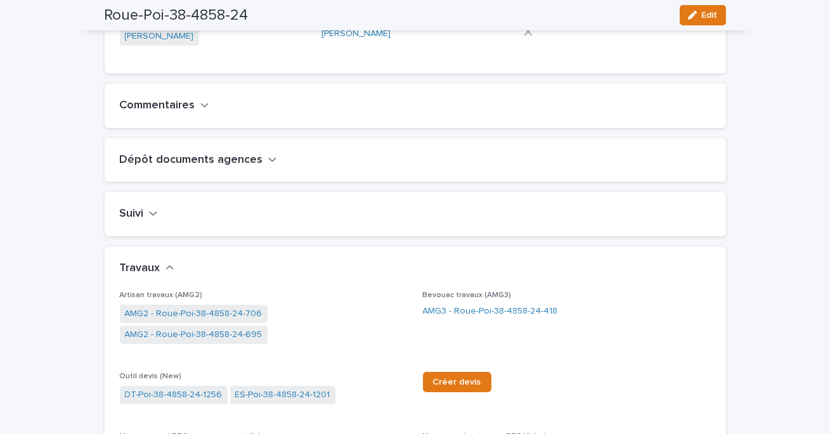
scroll to position [391, 0]
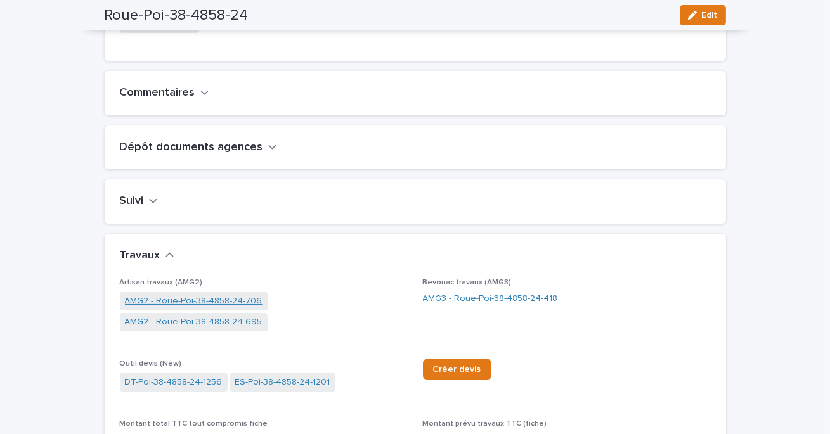
click at [221, 308] on link "AMG2 - Roue-Poi-38-4858-24-706" at bounding box center [194, 301] width 138 height 13
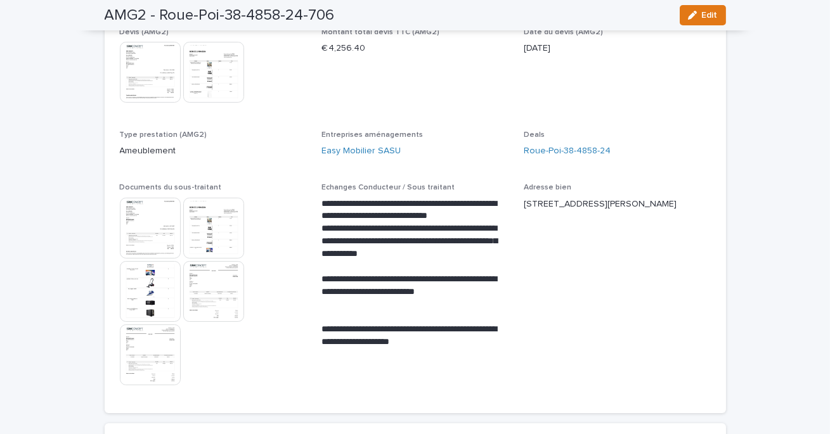
scroll to position [238, 0]
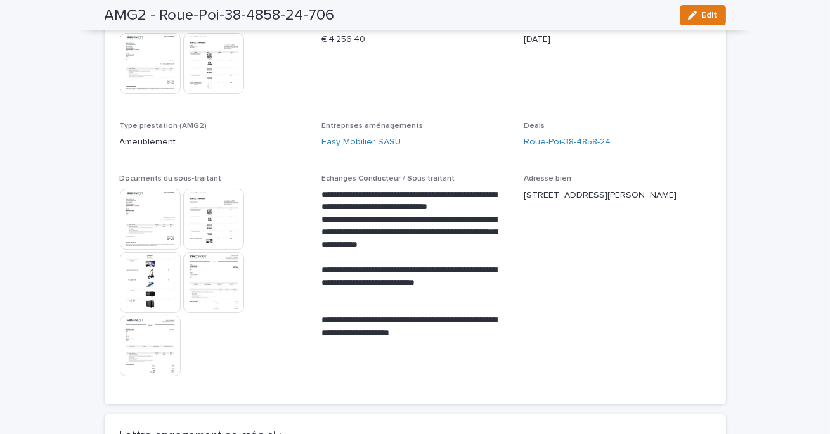
click at [159, 214] on img at bounding box center [150, 219] width 61 height 61
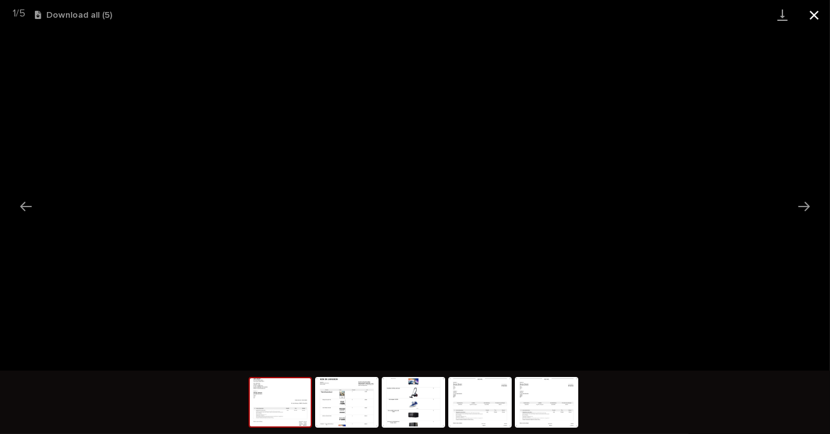
click at [813, 11] on button "Close gallery" at bounding box center [814, 15] width 32 height 30
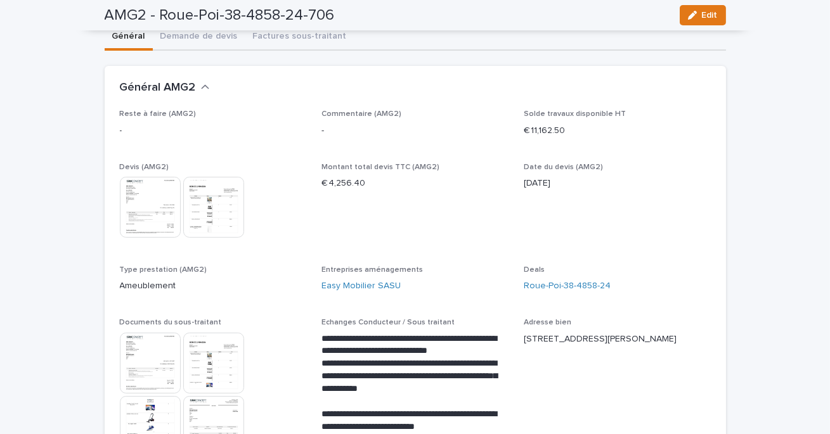
scroll to position [0, 0]
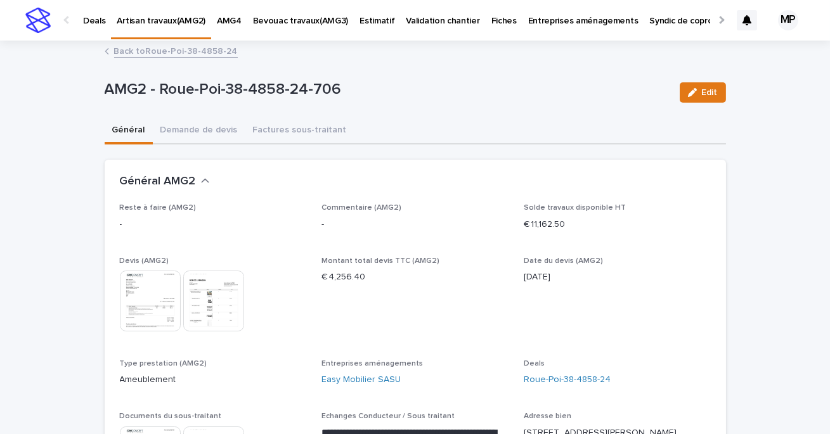
click at [188, 53] on link "Back to Roue-Poi-38-4858-24" at bounding box center [176, 50] width 124 height 15
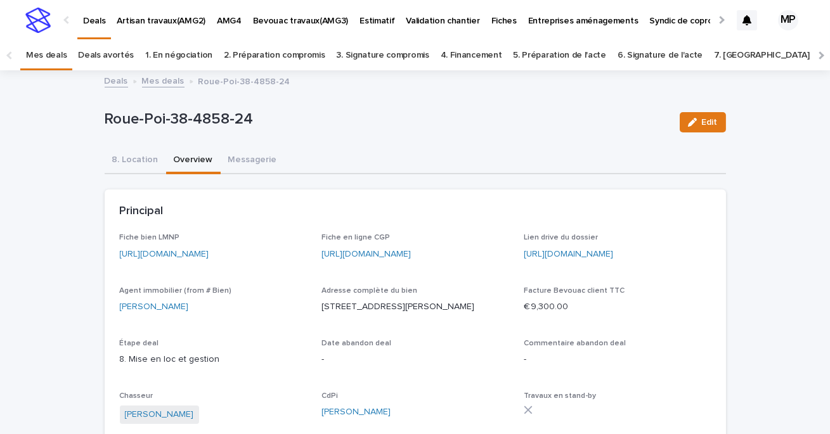
scroll to position [41, 0]
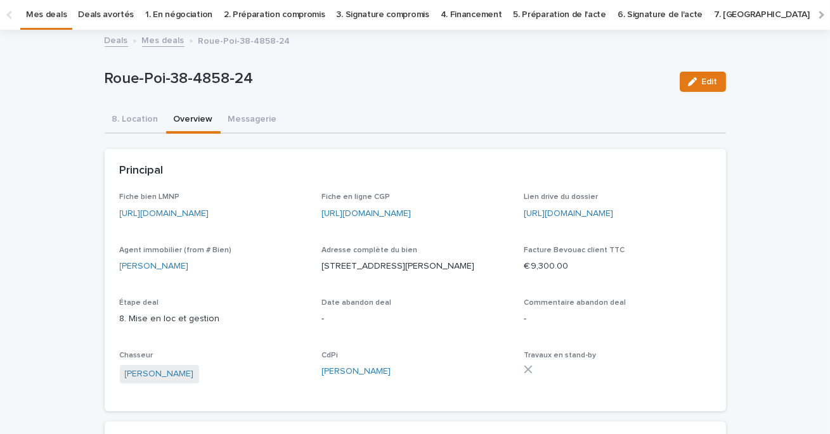
click at [159, 40] on link "Mes deals" at bounding box center [163, 39] width 42 height 15
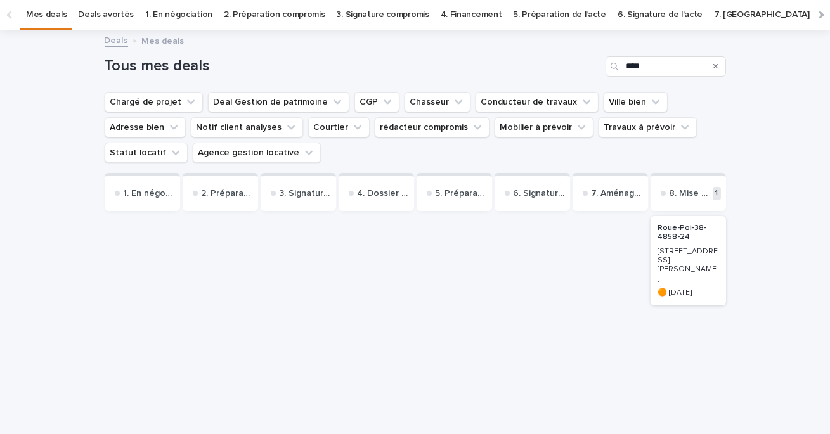
scroll to position [41, 0]
click at [118, 41] on link "Deals" at bounding box center [116, 39] width 23 height 15
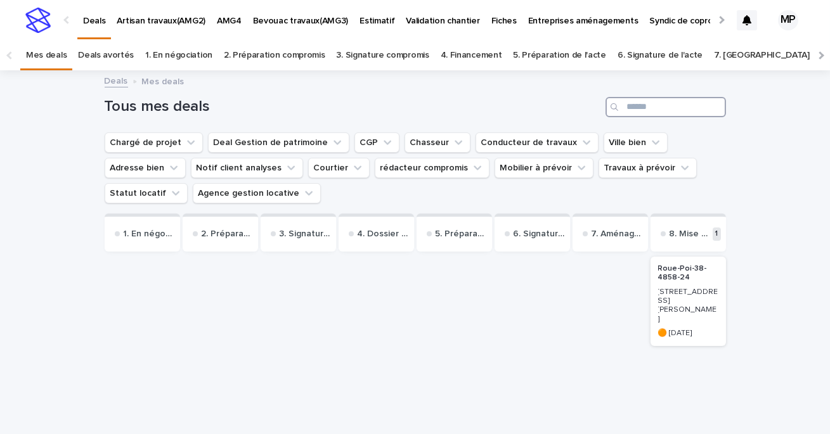
click at [644, 113] on input "Search" at bounding box center [665, 107] width 120 height 20
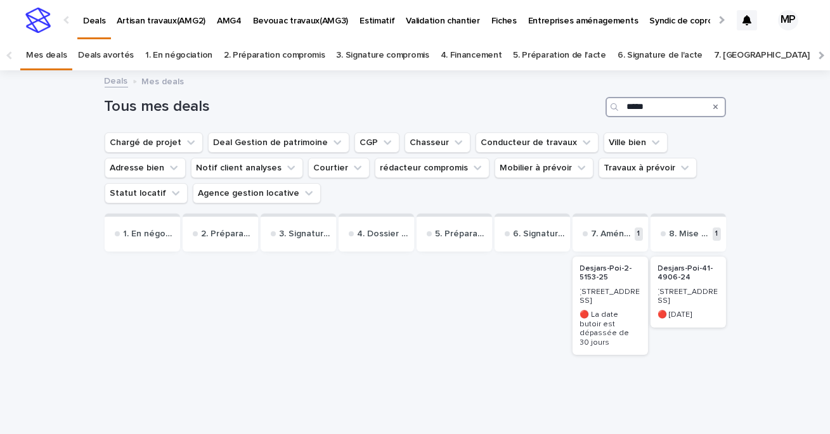
type input "*****"
click at [605, 275] on p "Desjars-Poi-2-5153-25" at bounding box center [610, 273] width 60 height 18
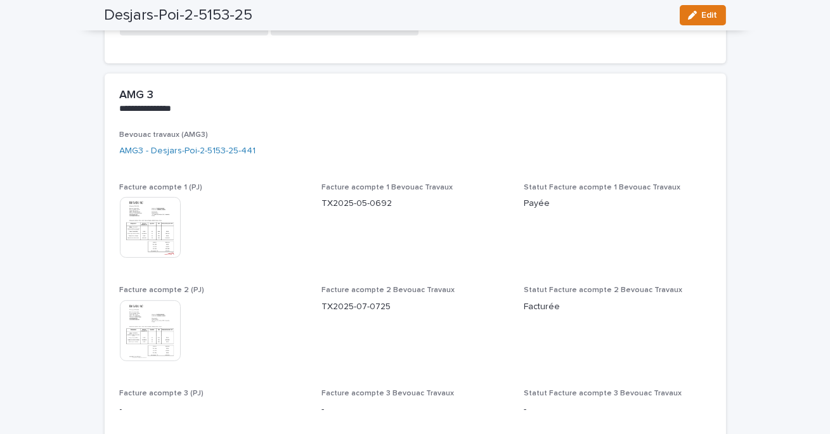
scroll to position [979, 0]
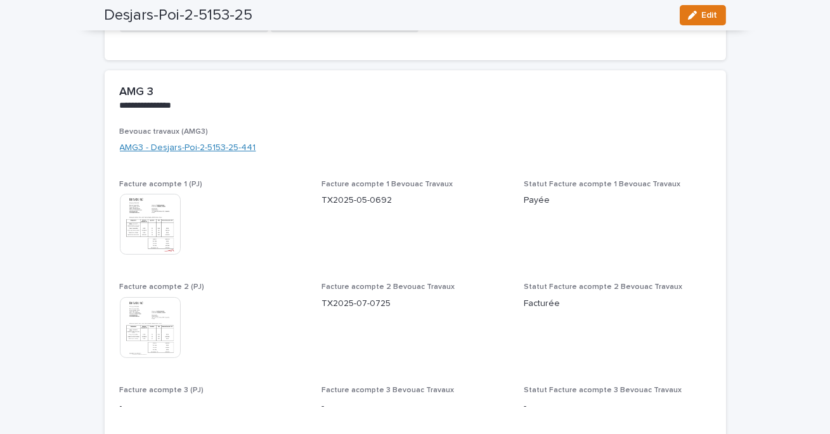
click at [212, 148] on link "AMG3 - Desjars-Poi-2-5153-25-441" at bounding box center [188, 147] width 136 height 13
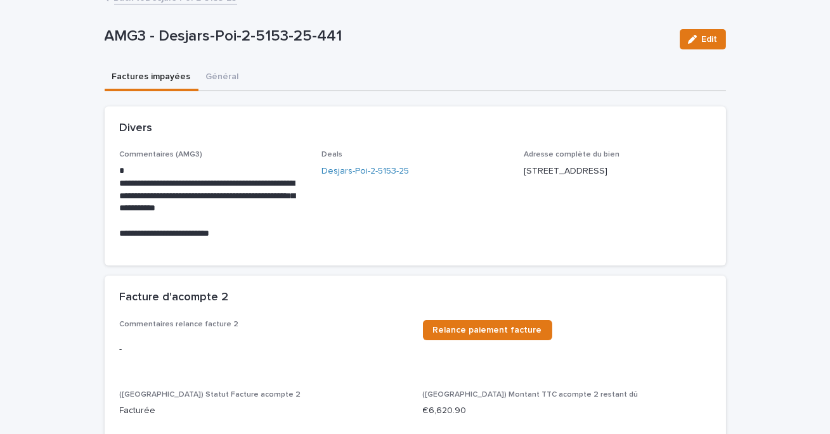
scroll to position [101, 0]
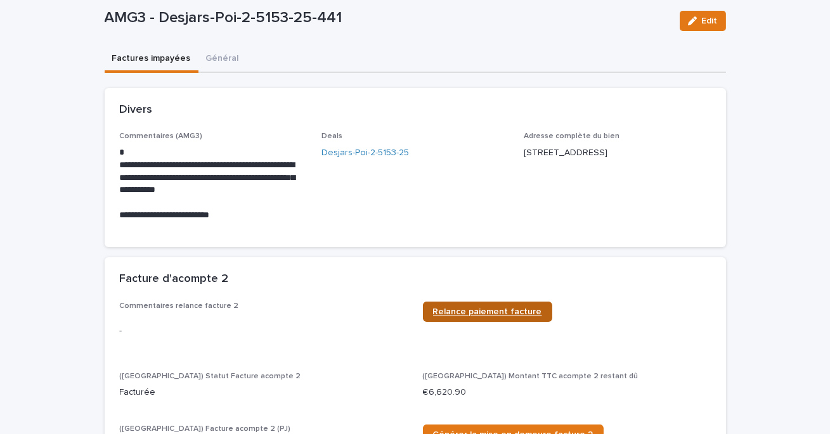
click at [479, 314] on span "Relance paiement facture" at bounding box center [487, 311] width 109 height 9
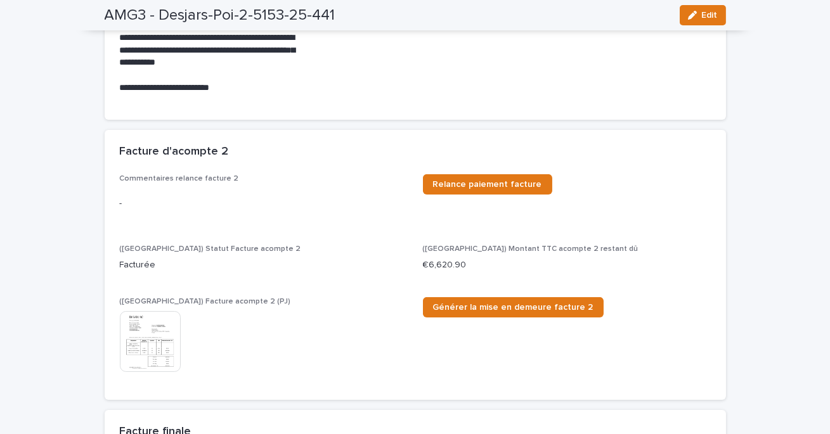
scroll to position [0, 0]
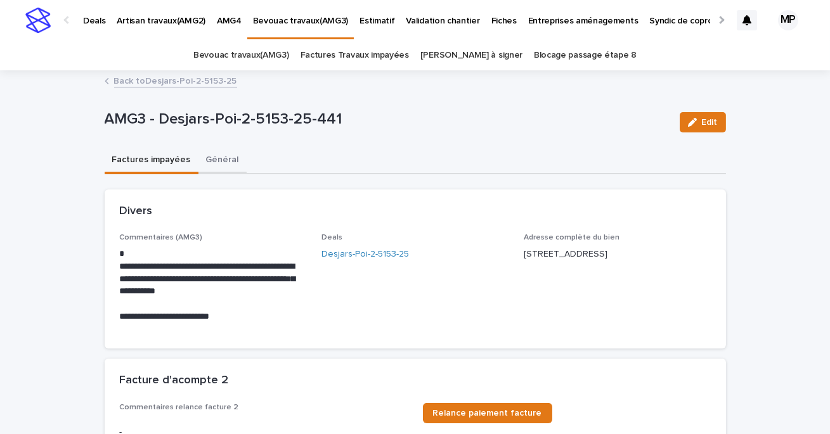
click at [224, 157] on button "Général" at bounding box center [222, 161] width 48 height 27
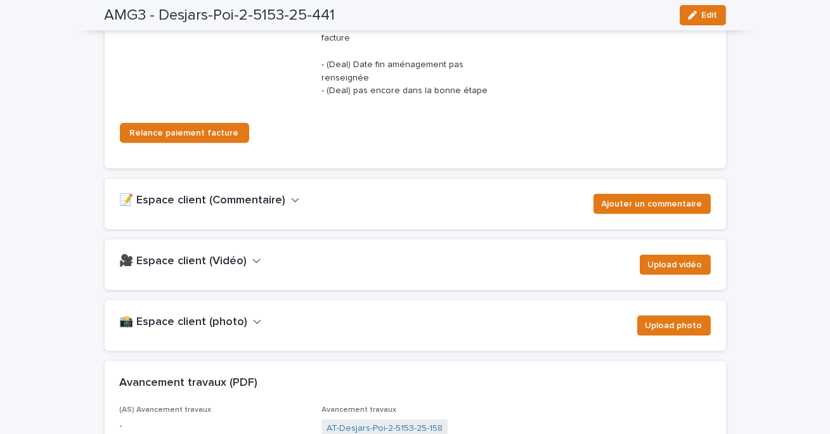
scroll to position [2049, 0]
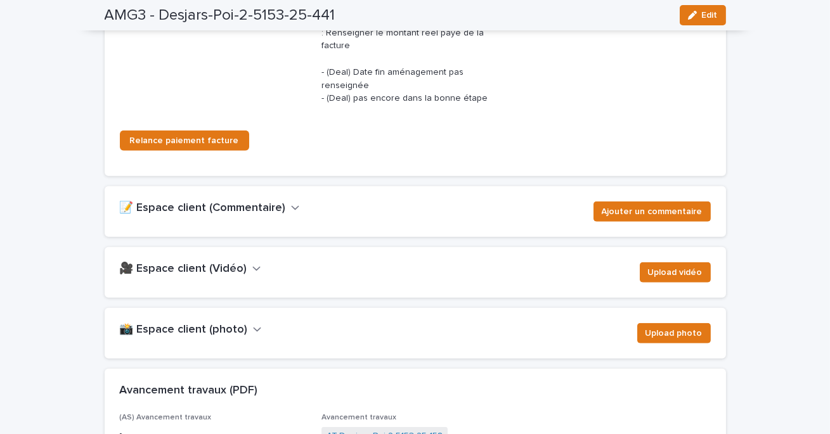
click at [253, 324] on icon "button" at bounding box center [257, 329] width 9 height 11
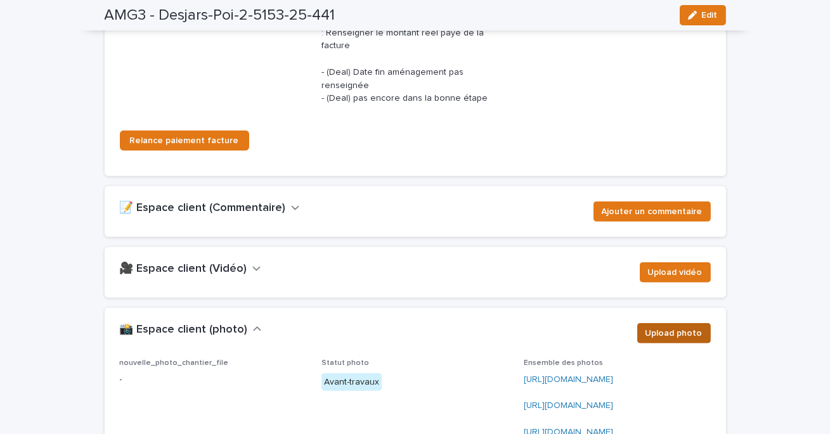
click at [684, 327] on span "Upload photo" at bounding box center [673, 333] width 57 height 13
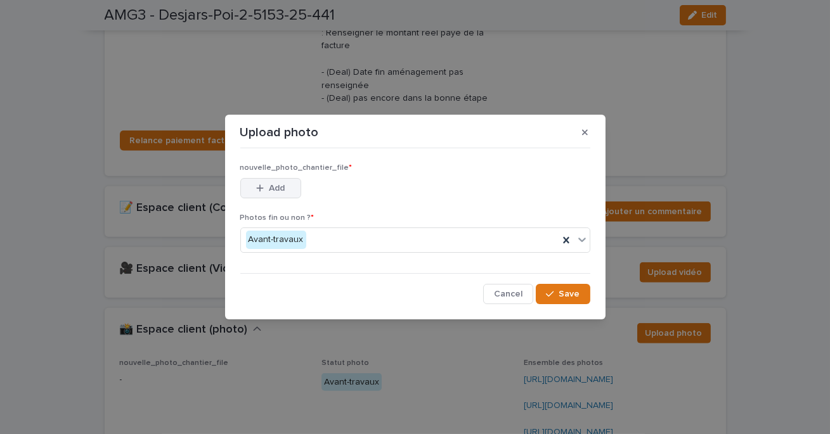
click at [287, 185] on button "Add" at bounding box center [270, 188] width 61 height 20
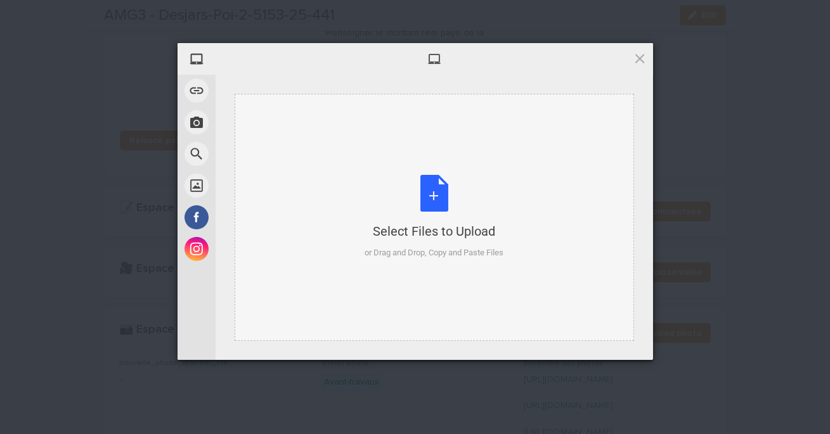
click at [420, 193] on div "Select Files to Upload or Drag and Drop, Copy and Paste Files" at bounding box center [433, 217] width 139 height 84
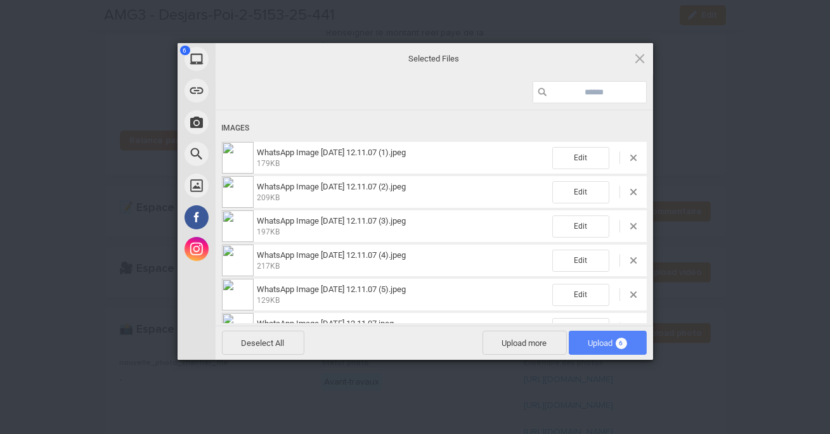
click at [603, 344] on span "Upload 6" at bounding box center [607, 343] width 39 height 10
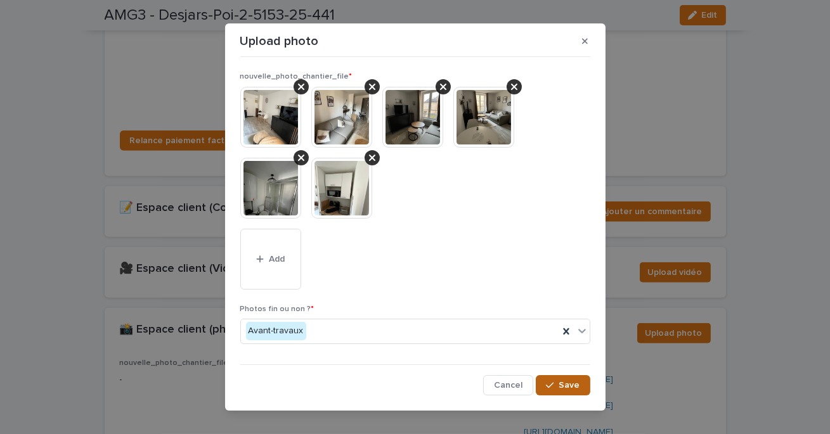
click at [567, 392] on button "Save" at bounding box center [563, 385] width 54 height 20
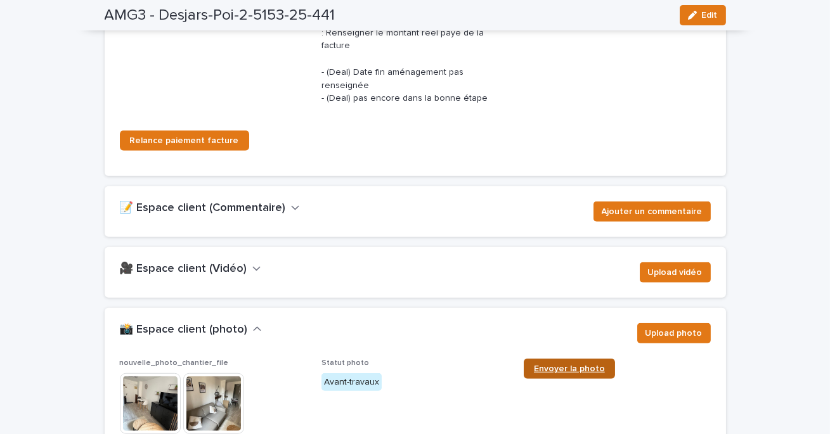
click at [575, 364] on span "Envoyer la photo" at bounding box center [569, 368] width 71 height 9
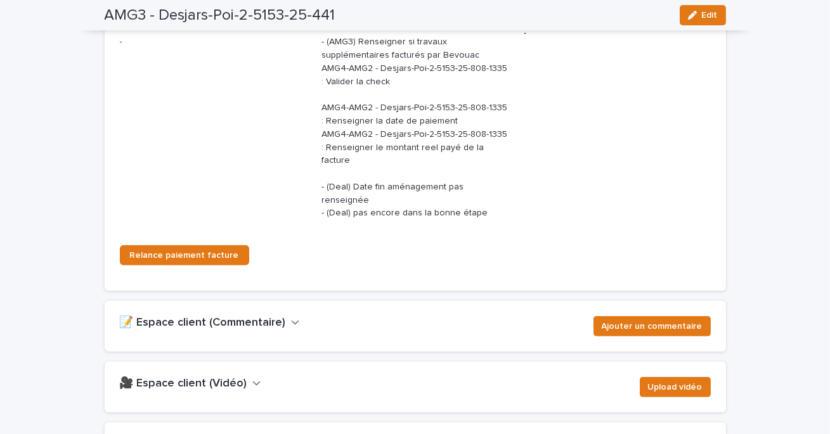
scroll to position [1940, 0]
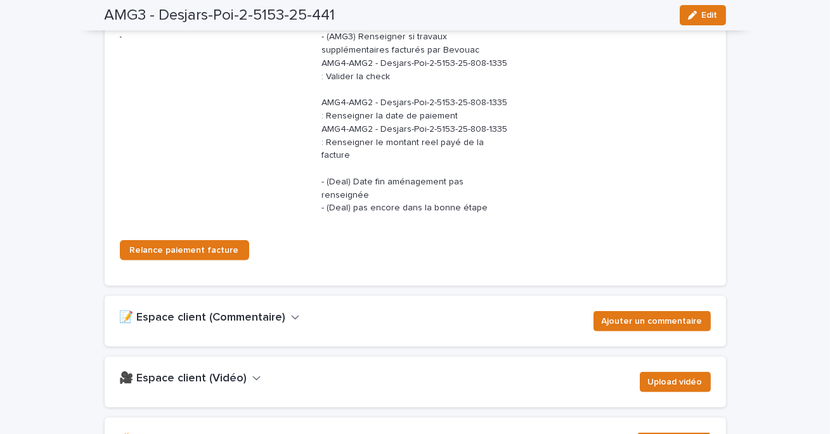
click at [280, 311] on button "📝 Espace client (Commentaire)" at bounding box center [210, 318] width 180 height 14
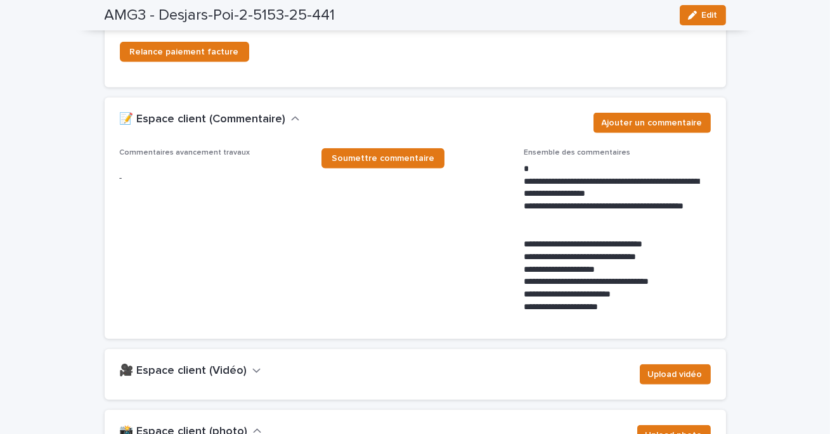
scroll to position [2122, 0]
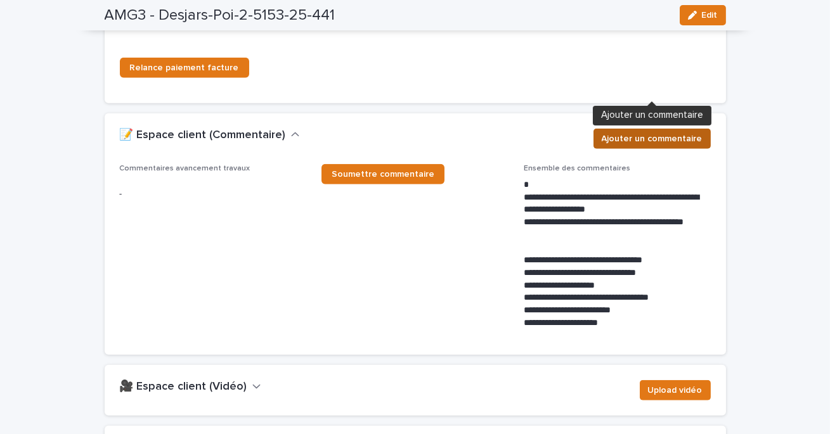
click at [654, 132] on span "Ajouter un commentaire" at bounding box center [652, 138] width 101 height 13
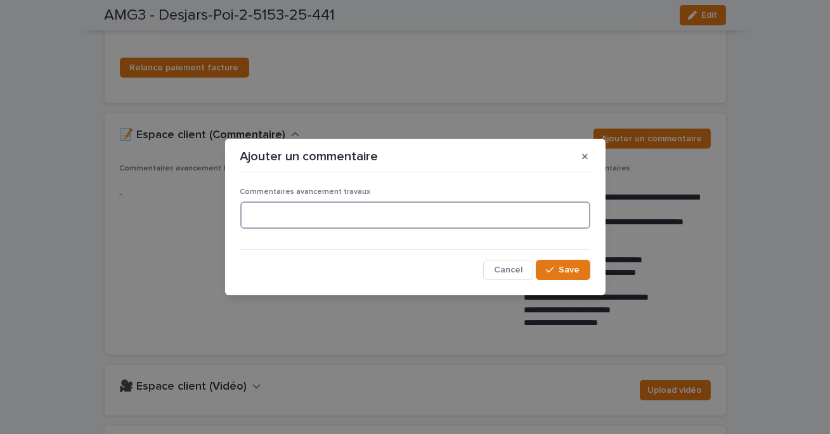
click at [270, 217] on textarea at bounding box center [415, 215] width 350 height 27
click at [447, 216] on textarea "**********" at bounding box center [415, 215] width 350 height 27
click at [0, 0] on lt-span "**********" at bounding box center [0, 0] width 0 height 0
click at [533, 219] on textarea "**********" at bounding box center [415, 215] width 350 height 27
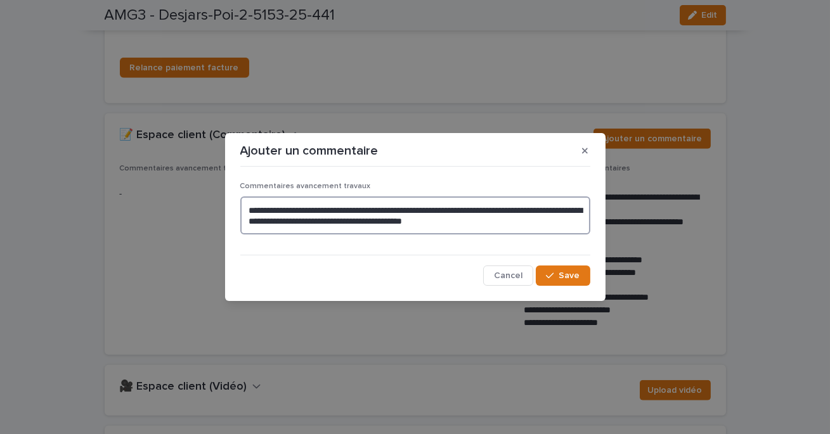
click at [543, 210] on textarea "**********" at bounding box center [415, 216] width 350 height 38
click at [0, 0] on lt-span "*********" at bounding box center [0, 0] width 0 height 0
click at [531, 224] on textarea "**********" at bounding box center [415, 216] width 350 height 38
type textarea "**********"
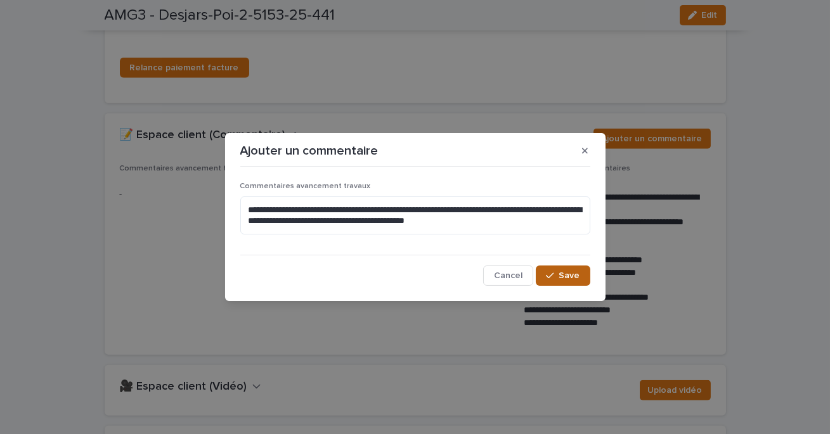
click at [569, 272] on span "Save" at bounding box center [569, 275] width 21 height 9
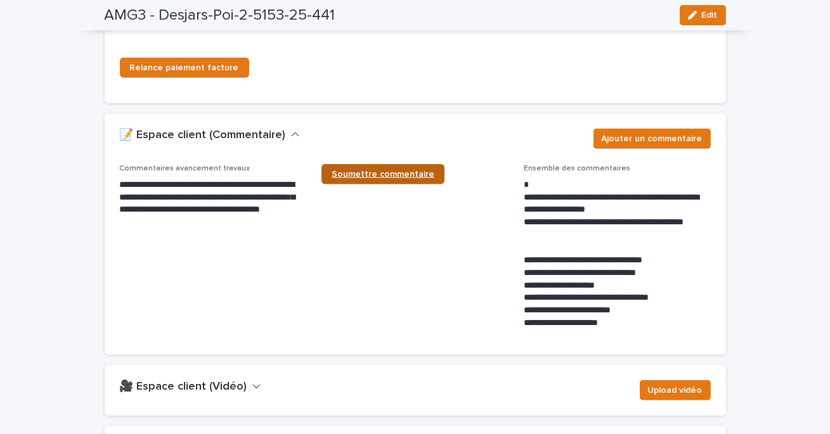
click at [410, 164] on link "Soumettre commentaire" at bounding box center [382, 174] width 123 height 20
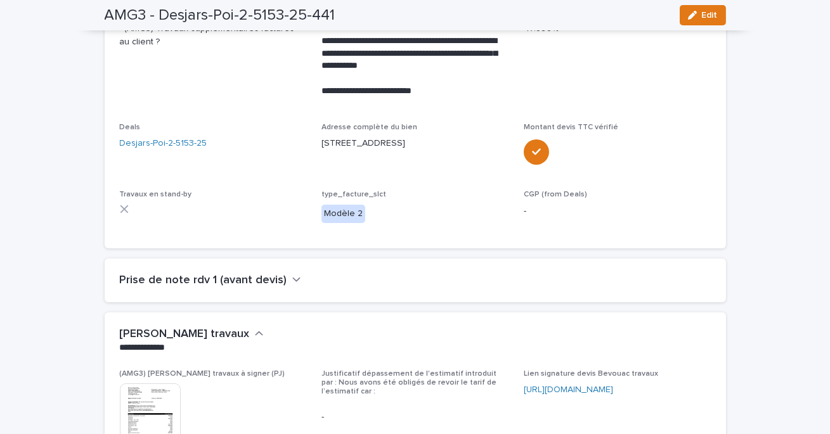
scroll to position [0, 0]
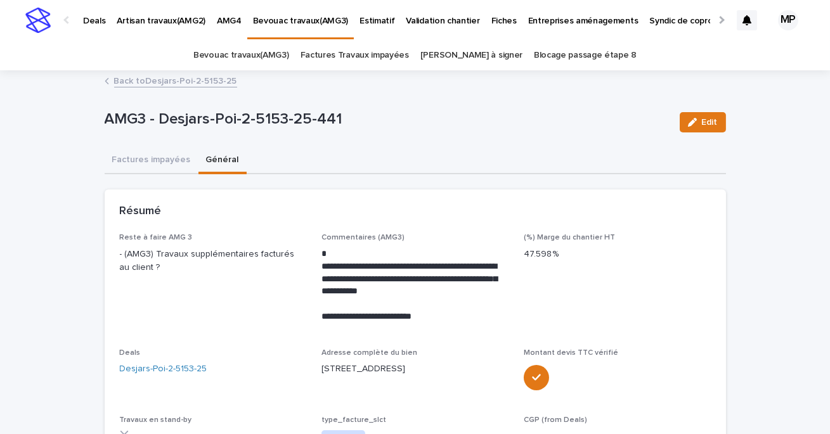
click at [101, 18] on p "Deals" at bounding box center [94, 13] width 22 height 27
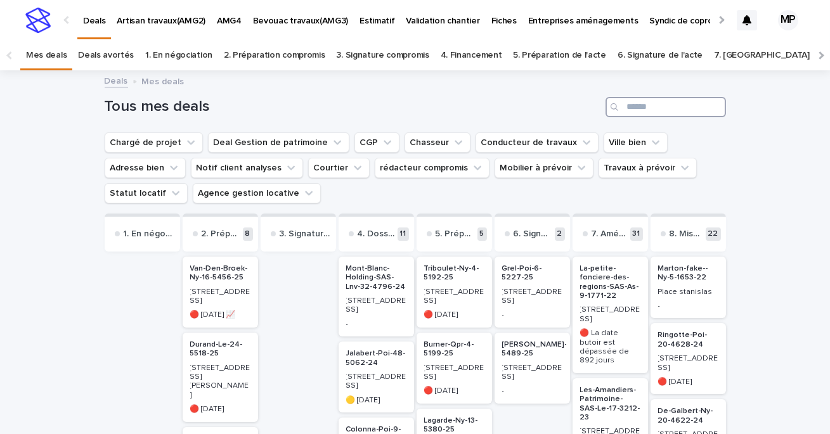
click at [646, 108] on input "Search" at bounding box center [665, 107] width 120 height 20
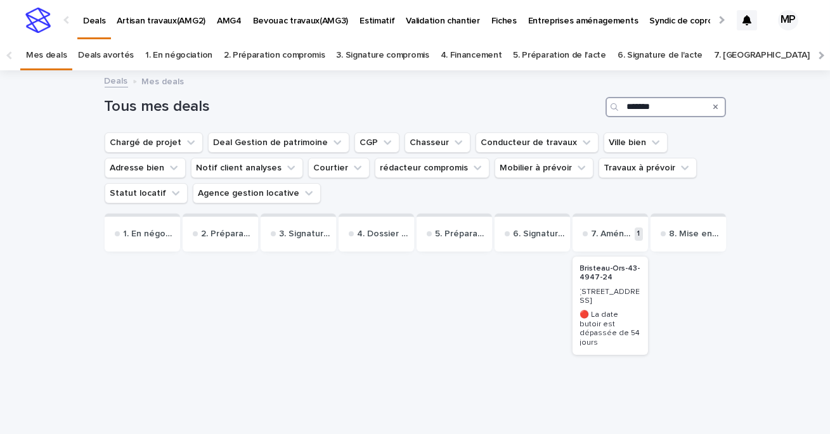
type input "*******"
click at [610, 280] on p "Bristeau-Ors-43-4947-24" at bounding box center [610, 273] width 60 height 18
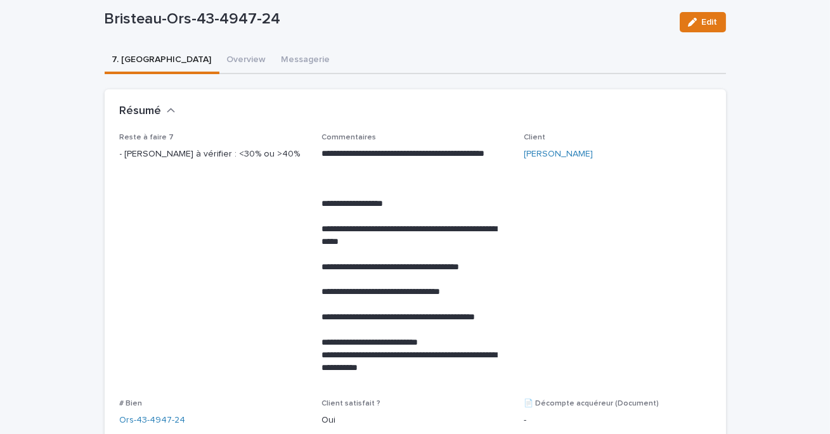
scroll to position [105, 0]
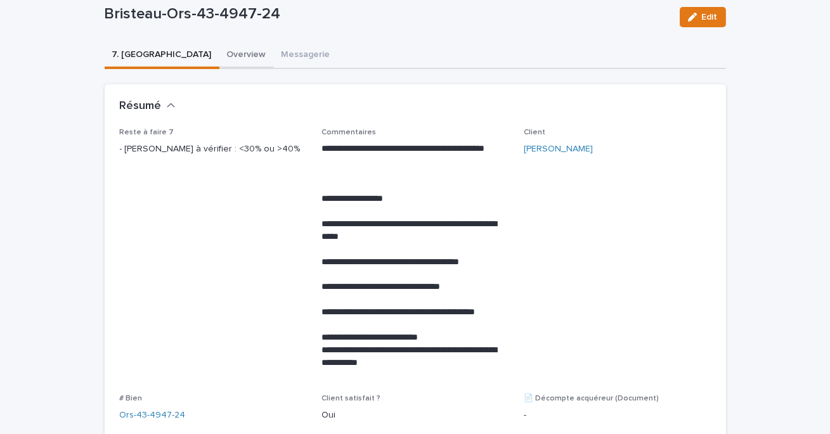
click at [219, 53] on button "Overview" at bounding box center [246, 55] width 55 height 27
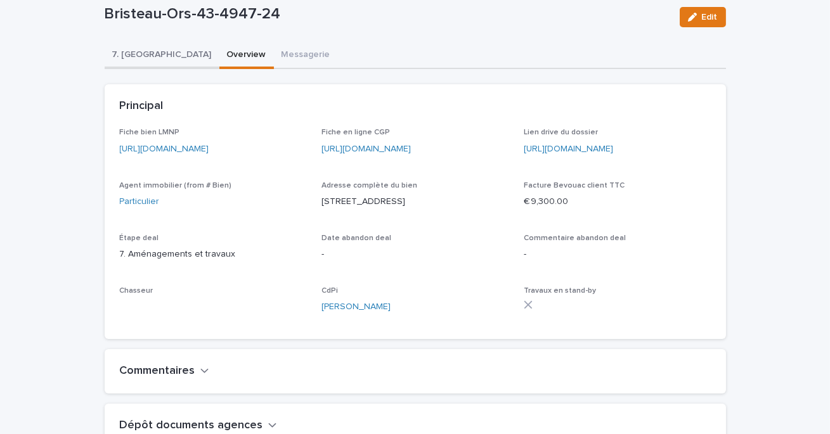
click at [131, 54] on button "7. [GEOGRAPHIC_DATA]" at bounding box center [162, 55] width 115 height 27
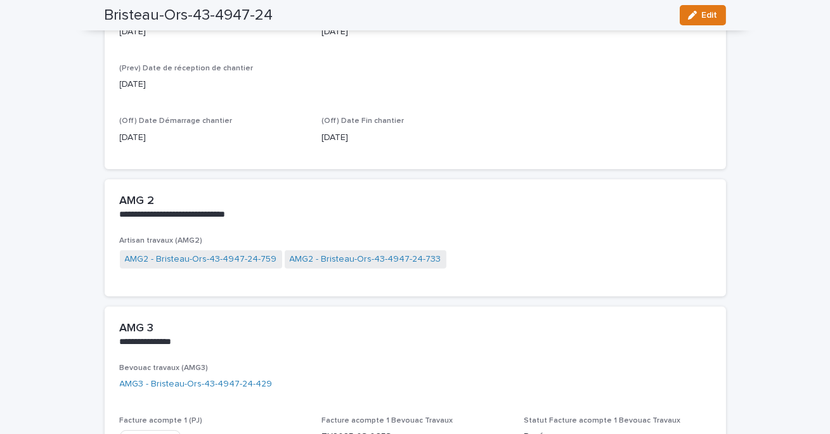
scroll to position [919, 0]
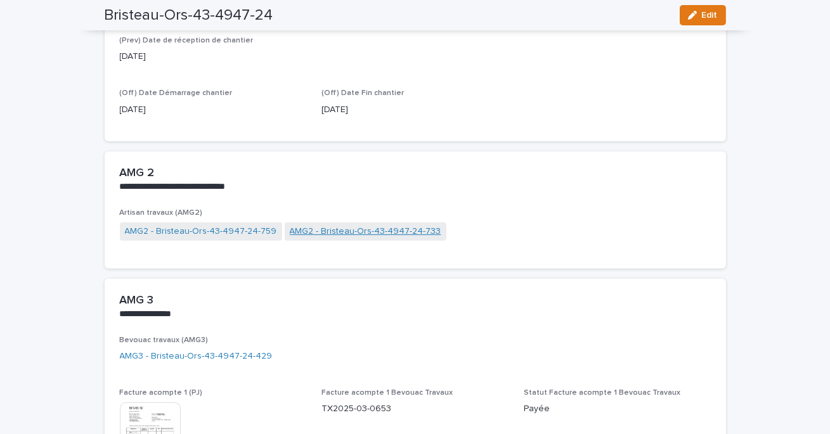
click at [351, 228] on link "AMG2 - Bristeau-Ors-43-4947-24-733" at bounding box center [366, 231] width 152 height 13
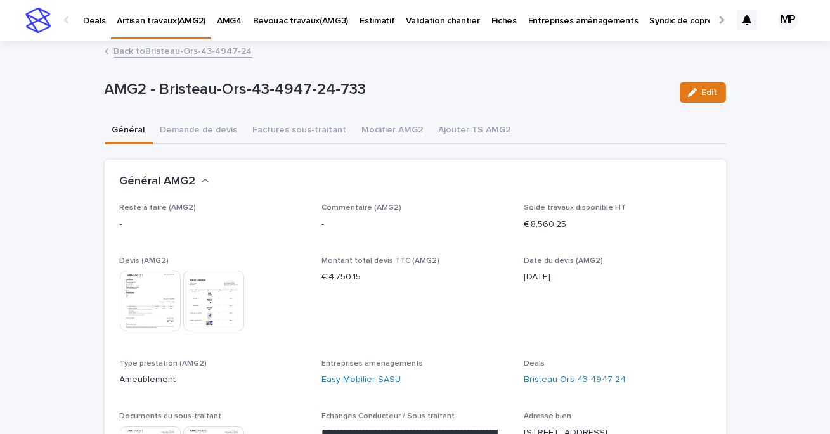
click at [180, 53] on link "Back to Bristeau-Ors-43-4947-24" at bounding box center [183, 50] width 138 height 15
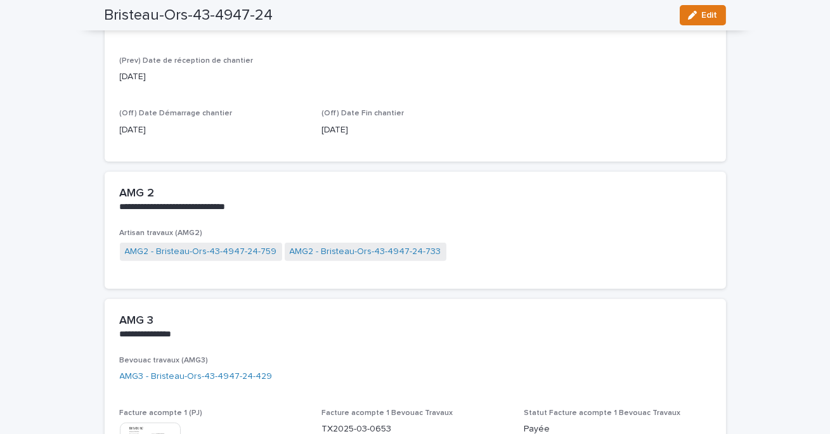
scroll to position [920, 0]
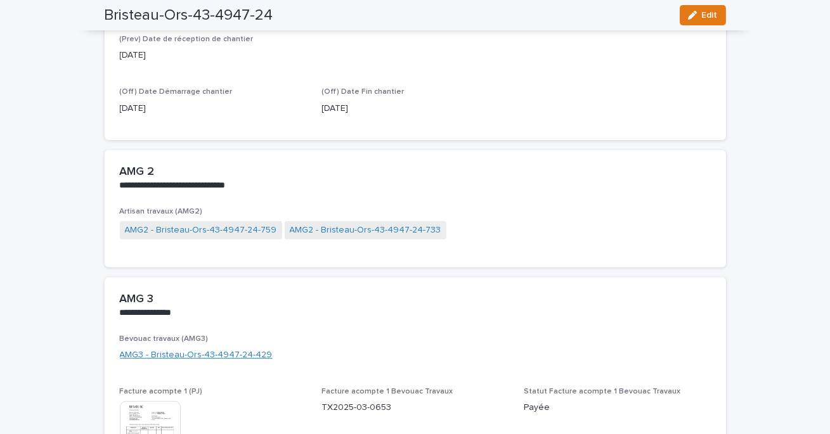
click at [209, 349] on link "AMG3 - Bristeau-Ors-43-4947-24-429" at bounding box center [196, 355] width 153 height 13
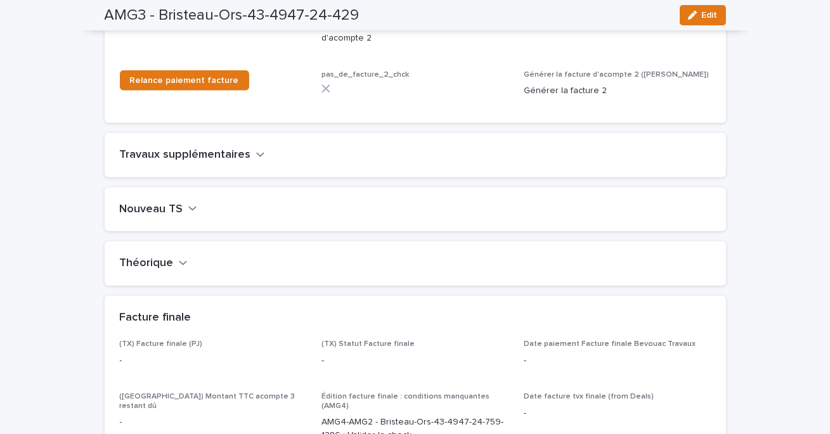
scroll to position [1520, 0]
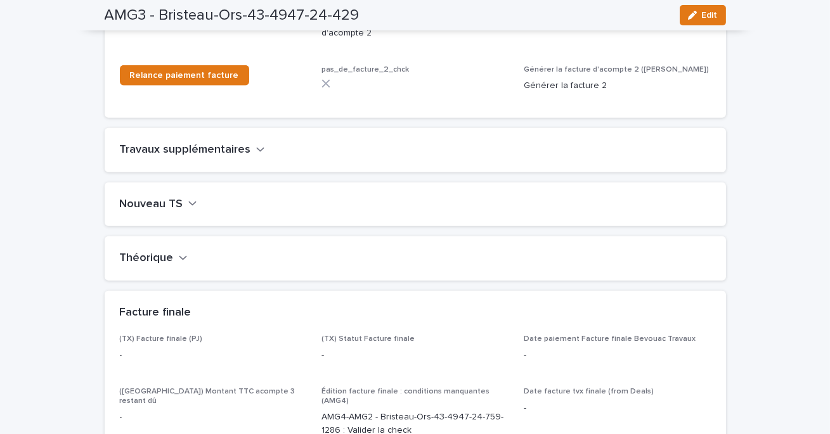
click at [188, 198] on icon "button" at bounding box center [192, 203] width 9 height 11
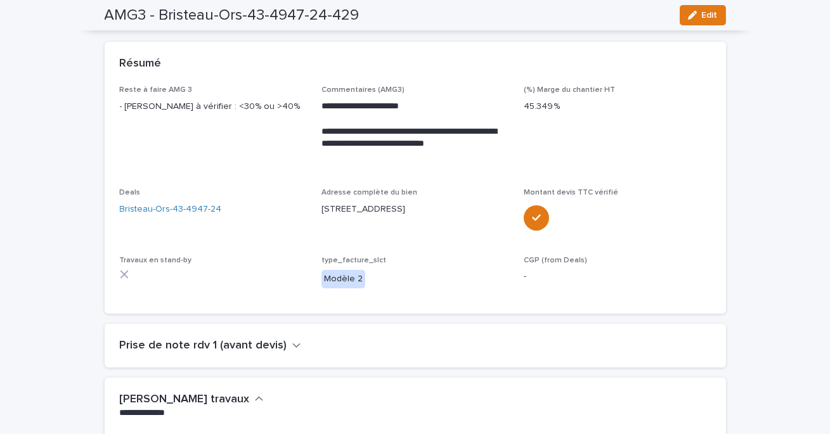
scroll to position [0, 0]
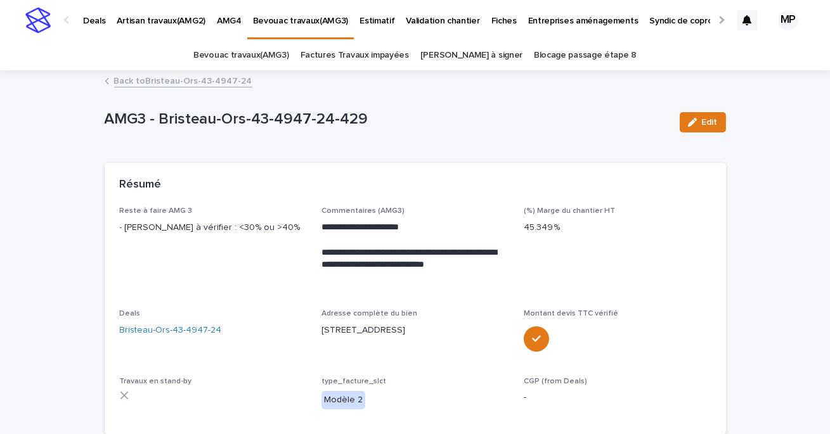
click at [89, 21] on p "Deals" at bounding box center [94, 13] width 22 height 27
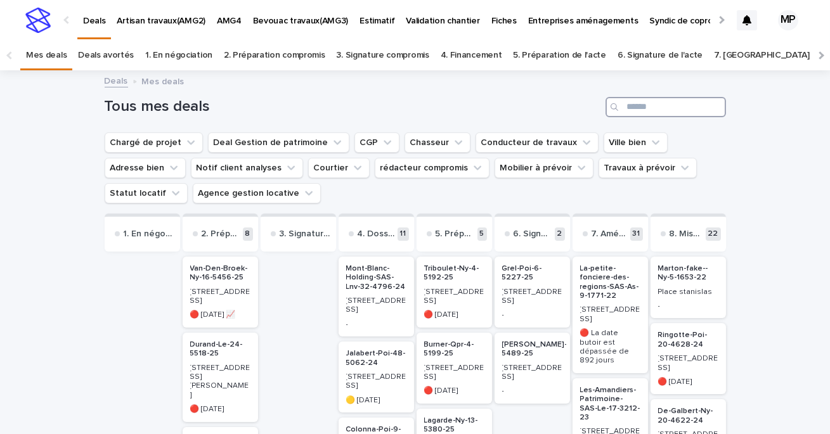
click at [678, 109] on input "Search" at bounding box center [665, 107] width 120 height 20
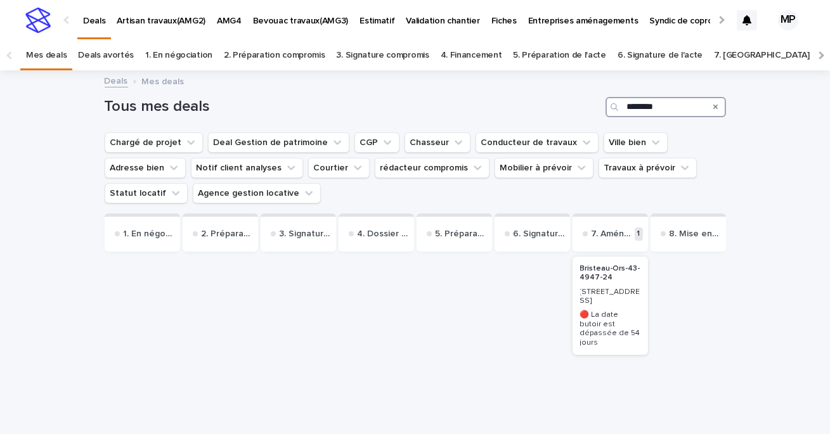
type input "********"
click at [608, 278] on p "Bristeau-Ors-43-4947-24" at bounding box center [610, 273] width 60 height 18
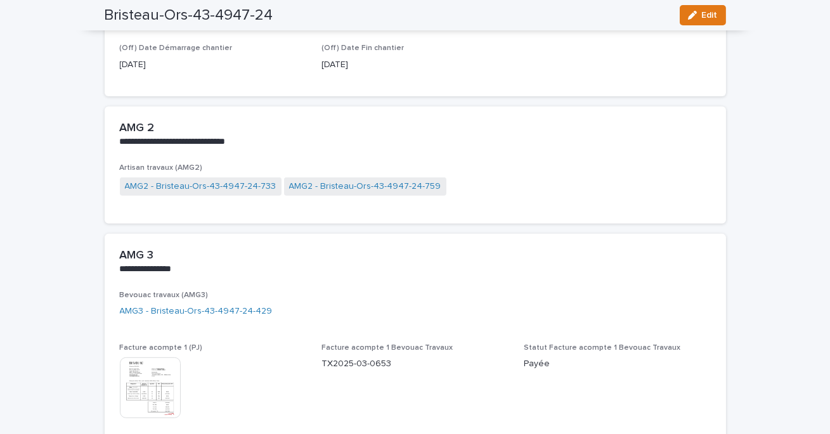
scroll to position [976, 0]
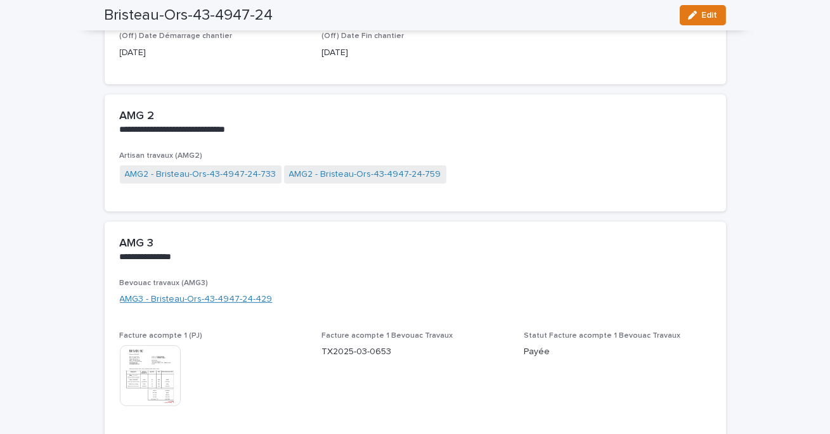
click at [214, 302] on link "AMG3 - Bristeau-Ors-43-4947-24-429" at bounding box center [196, 299] width 153 height 13
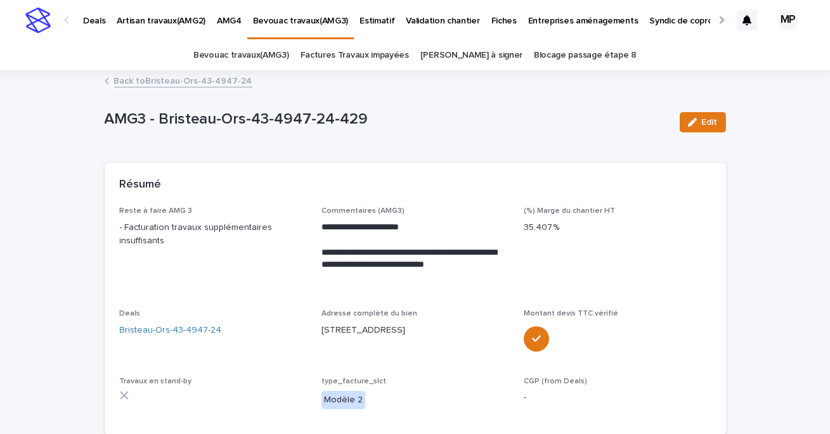
click at [203, 76] on link "Back to Bristeau-Ors-43-4947-24" at bounding box center [183, 80] width 138 height 15
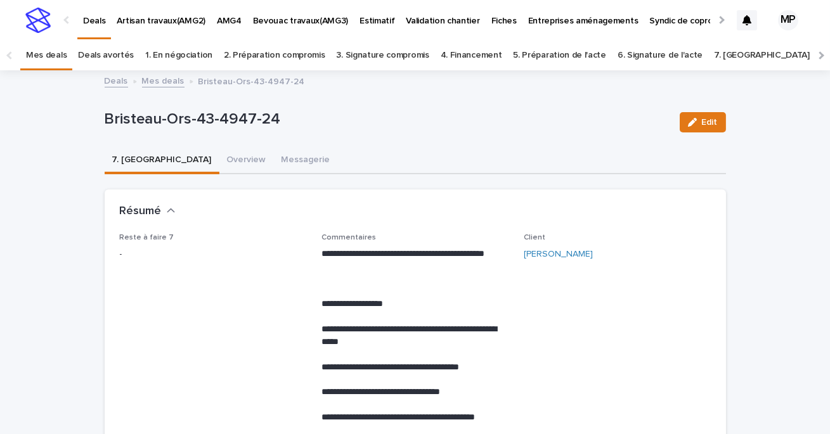
click at [117, 76] on link "Deals" at bounding box center [116, 80] width 23 height 15
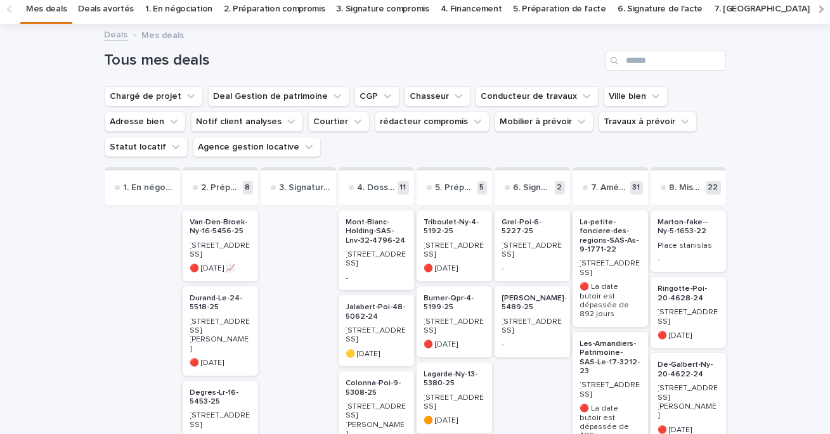
scroll to position [1, 0]
